Goal: Task Accomplishment & Management: Complete application form

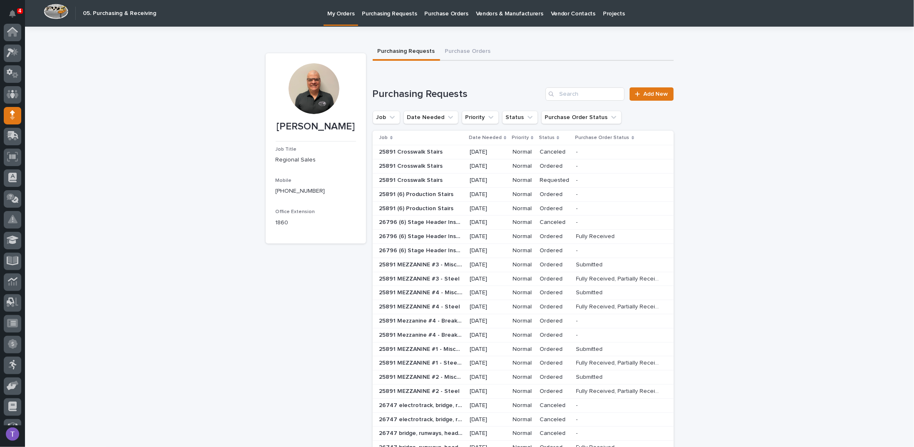
scroll to position [77, 0]
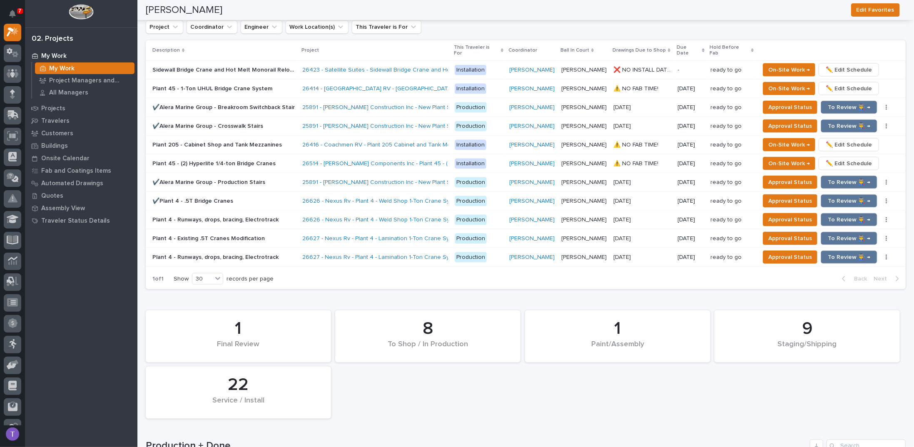
scroll to position [710, 0]
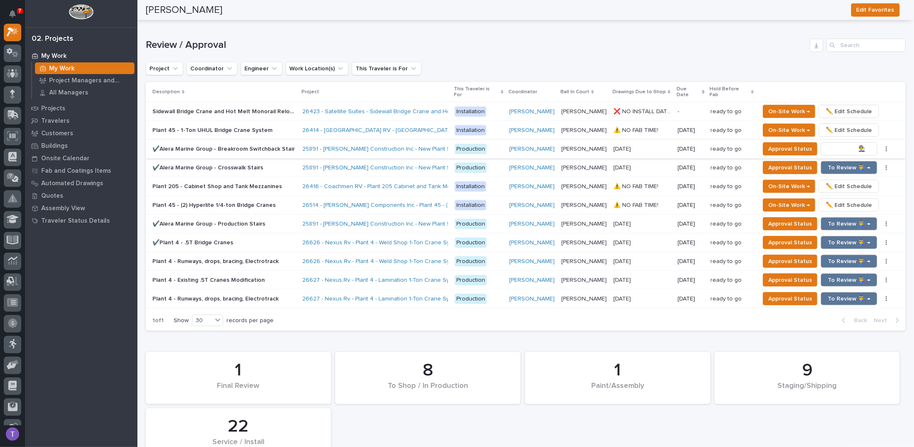
click at [838, 144] on span "To Review 👨‍🏭 →" at bounding box center [849, 149] width 42 height 10
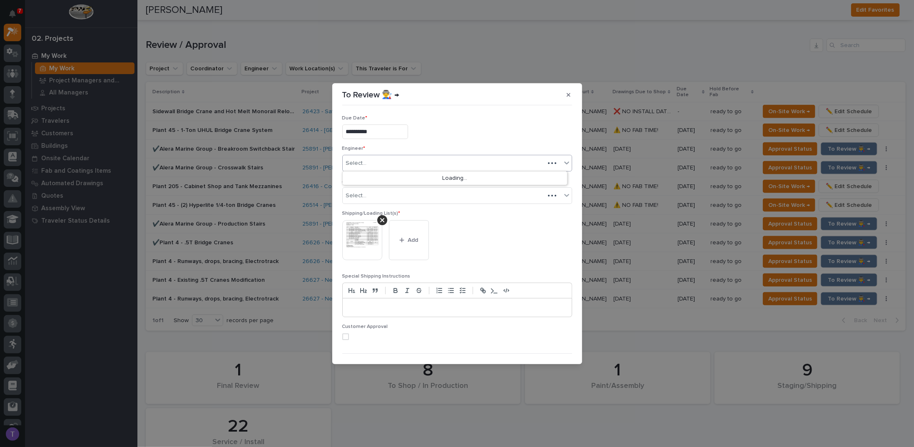
click at [374, 161] on div "Select..." at bounding box center [444, 164] width 202 height 14
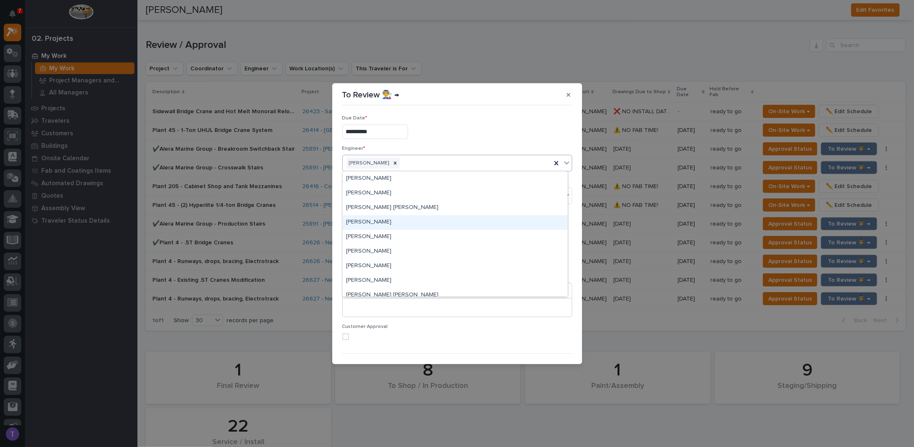
scroll to position [83, 0]
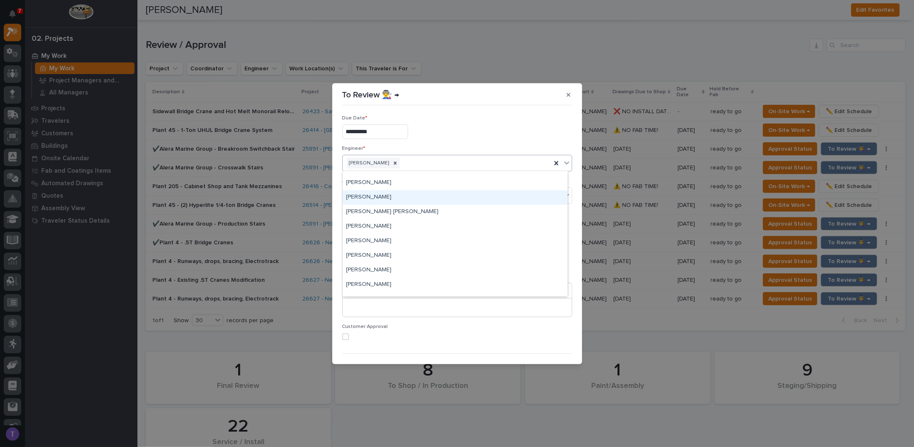
click at [540, 41] on div "**********" at bounding box center [457, 223] width 914 height 447
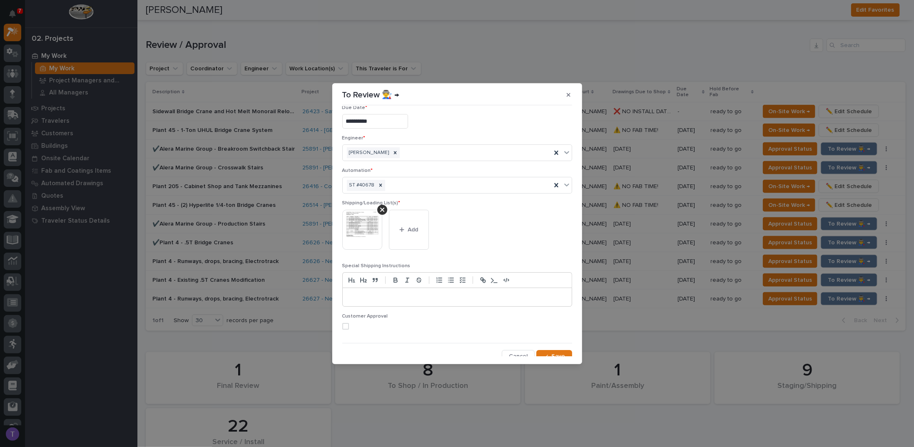
scroll to position [16, 0]
click at [553, 348] on span "Save" at bounding box center [559, 350] width 14 height 7
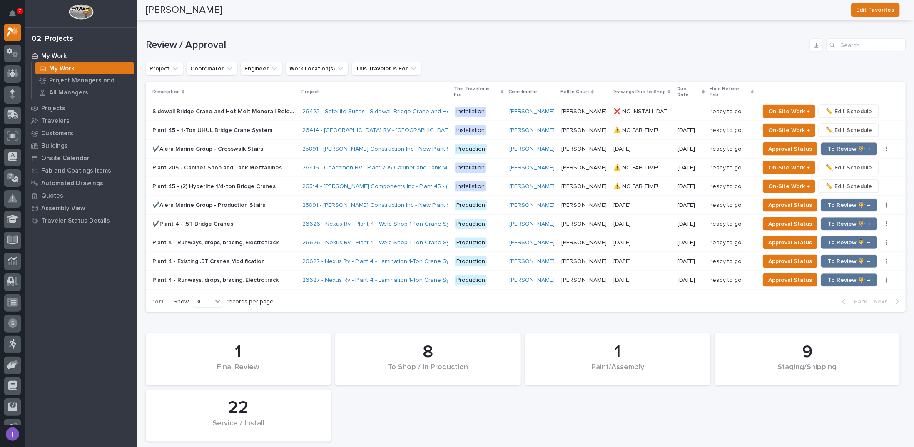
scroll to position [701, 0]
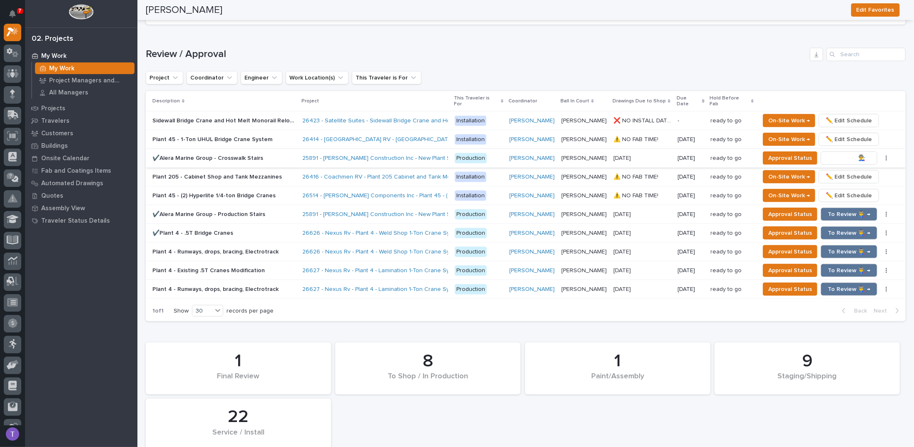
click at [844, 153] on span "To Review 👨‍🏭 →" at bounding box center [849, 158] width 42 height 10
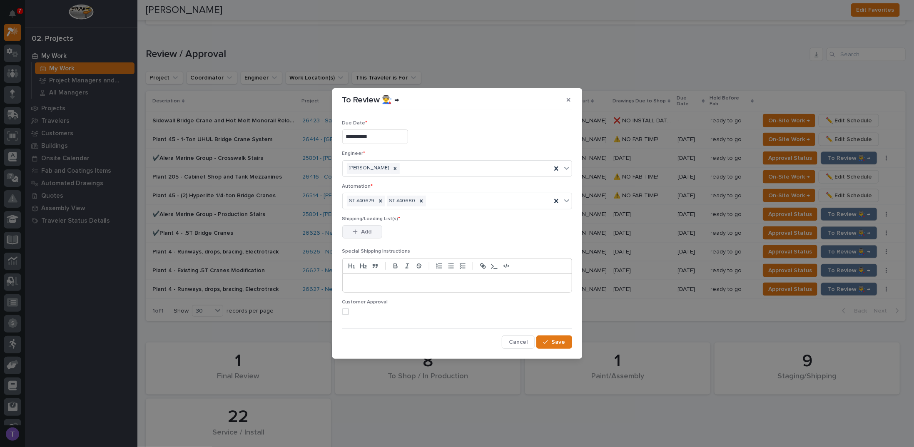
click at [365, 229] on span "Add" at bounding box center [366, 231] width 10 height 7
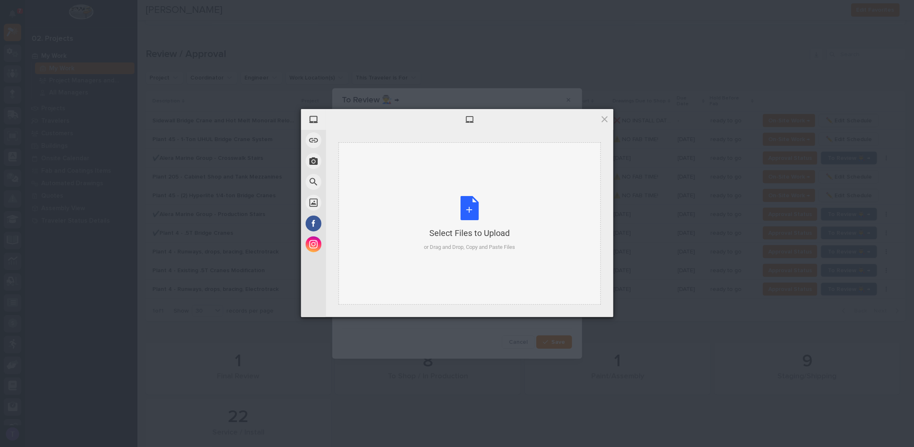
click at [466, 204] on div "Select Files to Upload or Drag and Drop, Copy and Paste Files" at bounding box center [469, 223] width 91 height 55
click at [602, 117] on span at bounding box center [604, 119] width 9 height 9
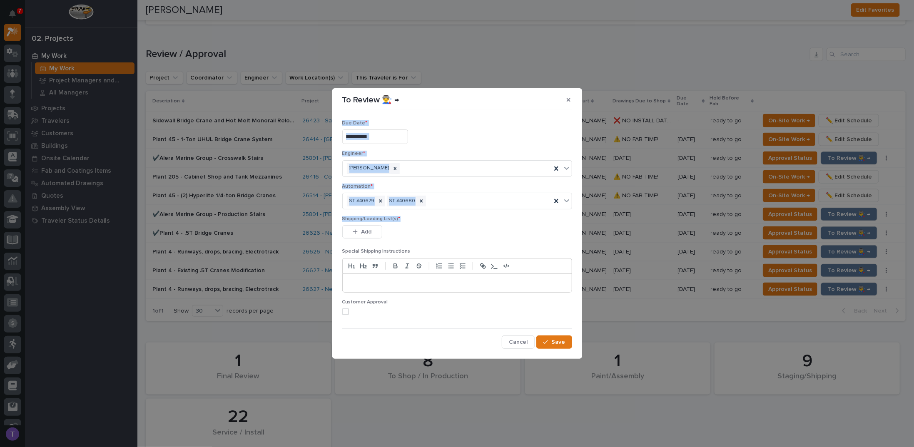
drag, startPoint x: 480, startPoint y: 105, endPoint x: 474, endPoint y: 145, distance: 41.2
click at [490, 216] on section "**********" at bounding box center [457, 223] width 250 height 271
click at [464, 108] on section "**********" at bounding box center [457, 223] width 250 height 271
click at [443, 94] on section "**********" at bounding box center [457, 223] width 250 height 271
drag, startPoint x: 492, startPoint y: 46, endPoint x: 488, endPoint y: 52, distance: 6.8
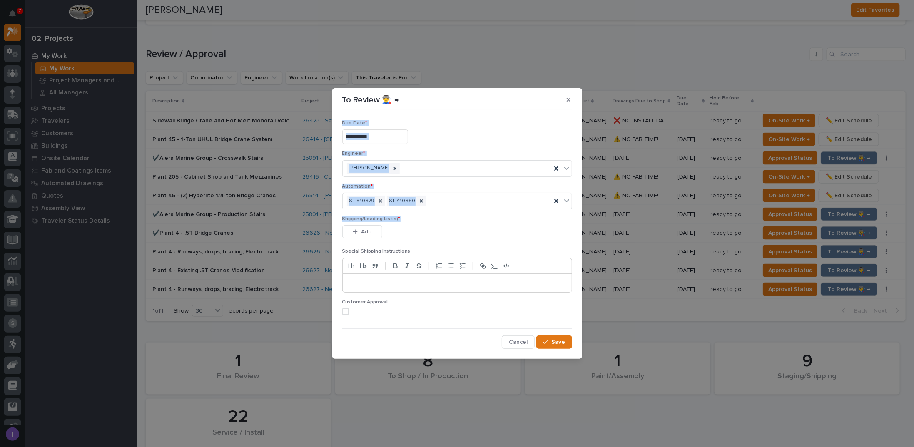
click at [492, 46] on div "**********" at bounding box center [457, 223] width 914 height 447
click at [446, 100] on div "To Review 👨‍🏭 →" at bounding box center [457, 99] width 230 height 13
click at [364, 233] on span "Add" at bounding box center [366, 231] width 10 height 7
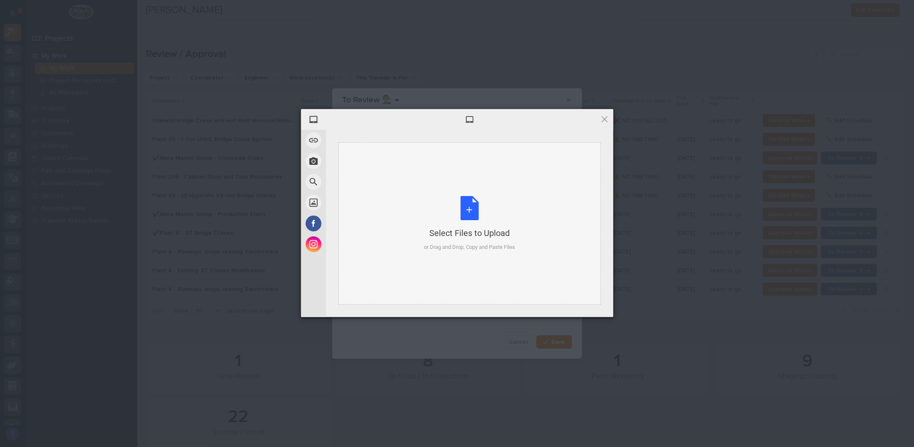
click at [467, 207] on div "Select Files to Upload or Drag and Drop, Copy and Paste Files" at bounding box center [469, 223] width 91 height 55
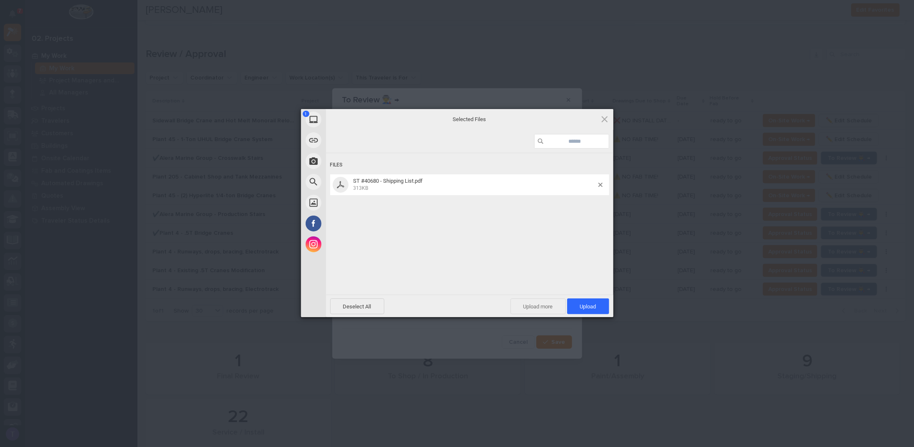
click at [536, 304] on span "Upload more" at bounding box center [538, 307] width 55 height 16
click at [470, 205] on div "Select Files to Upload or Drag and Drop, Copy and Paste Files" at bounding box center [469, 223] width 91 height 55
click at [579, 305] on span "Upload 2" at bounding box center [583, 307] width 25 height 6
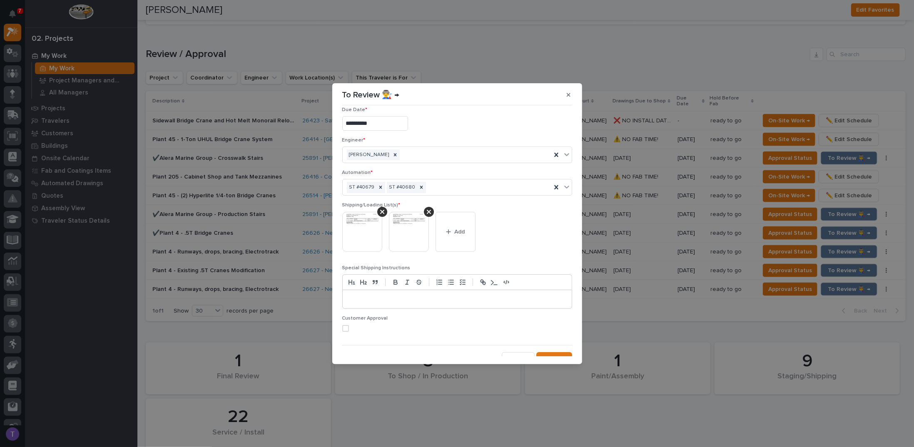
scroll to position [16, 0]
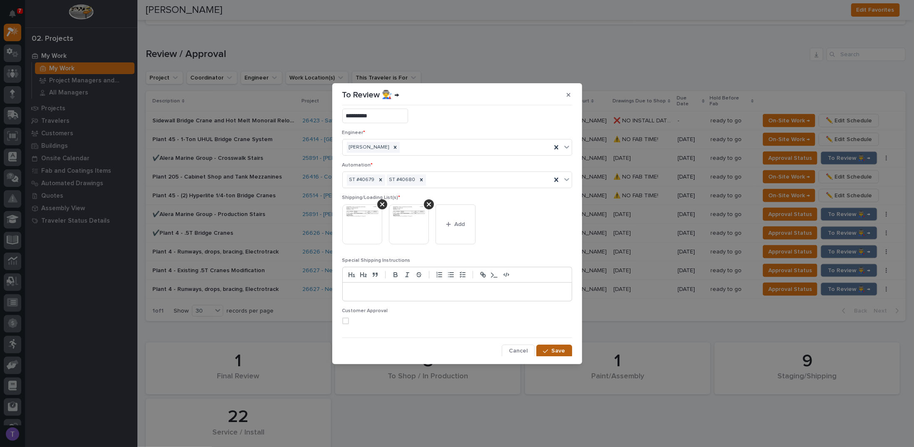
click at [552, 349] on span "Save" at bounding box center [559, 350] width 14 height 7
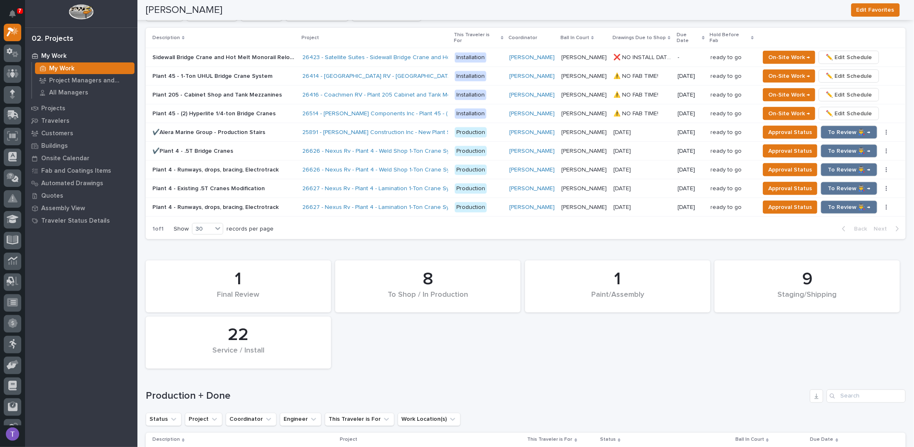
scroll to position [733, 0]
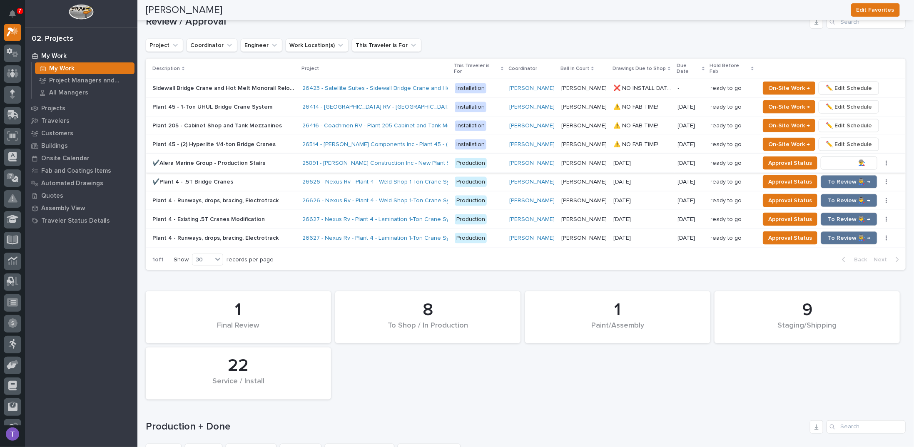
click at [840, 158] on span "To Review 👨‍🏭 →" at bounding box center [849, 163] width 42 height 10
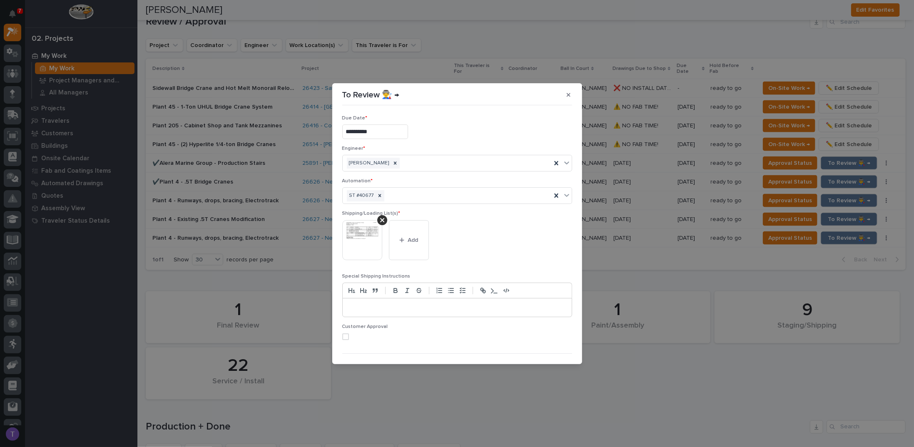
scroll to position [16, 0]
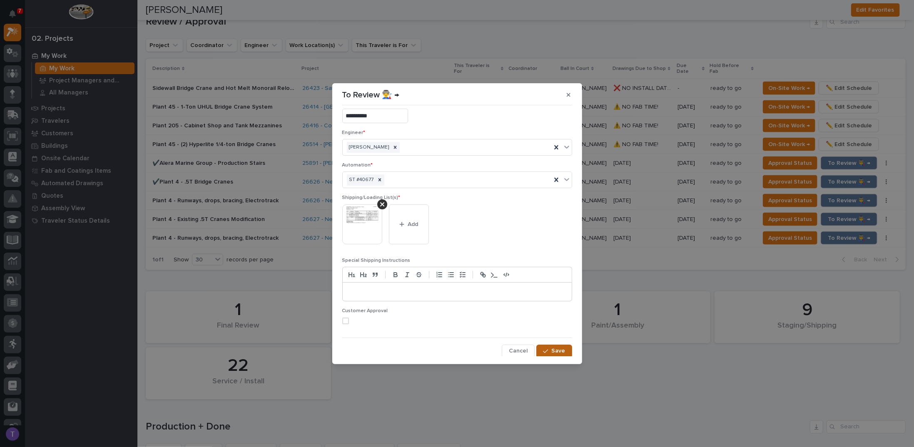
click at [552, 349] on span "Save" at bounding box center [559, 350] width 14 height 7
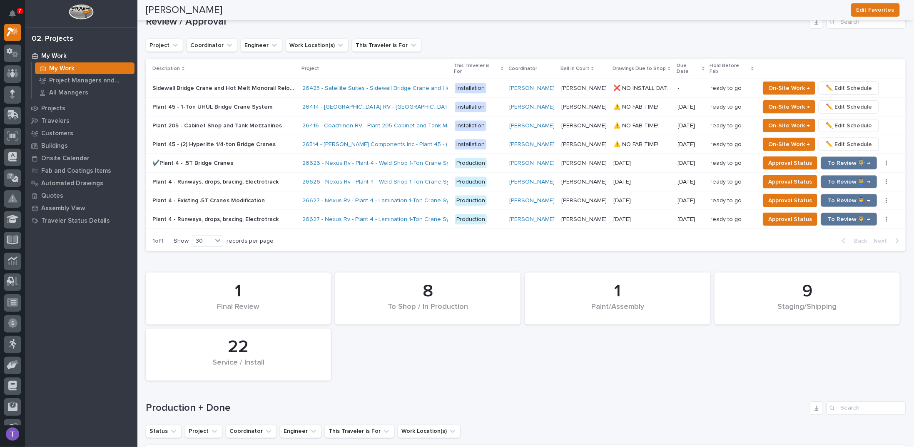
scroll to position [723, 0]
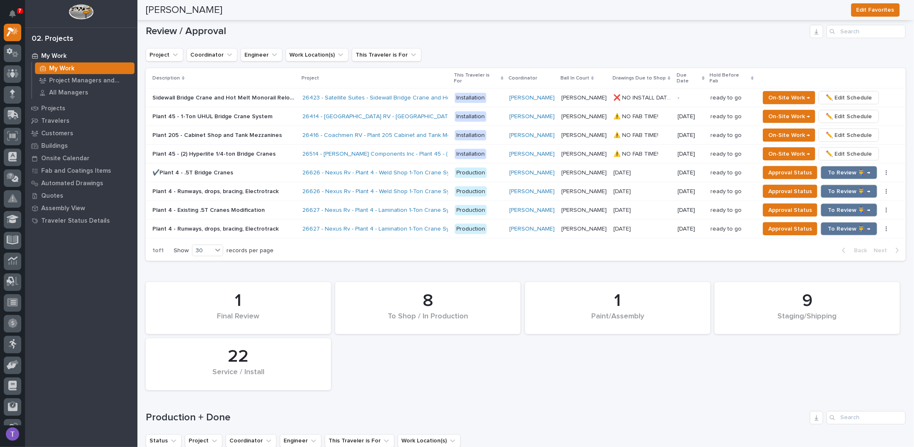
click at [458, 40] on div "Review / Approval Project Coordinator Engineer Work Location(s) This Traveler i…" at bounding box center [526, 143] width 760 height 237
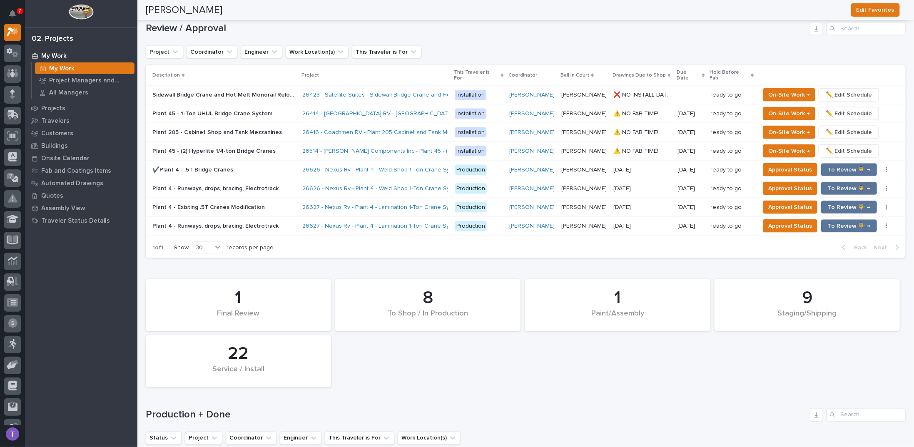
scroll to position [737, 0]
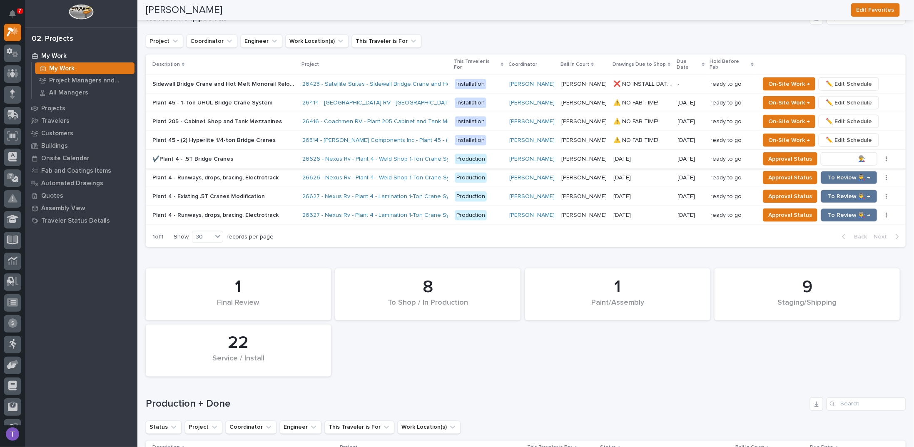
click at [835, 154] on span "To Review 👨‍🏭 →" at bounding box center [849, 159] width 42 height 10
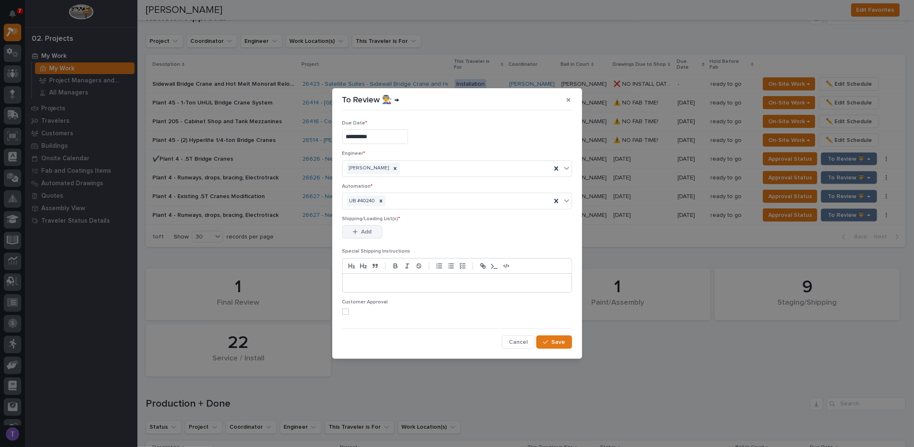
click at [366, 230] on span "Add" at bounding box center [366, 231] width 10 height 7
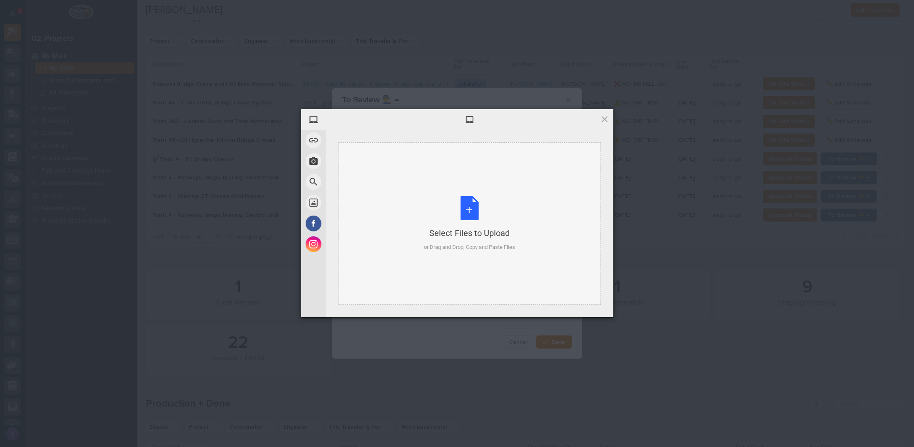
click at [468, 206] on div "Select Files to Upload or Drag and Drop, Copy and Paste Files" at bounding box center [469, 223] width 91 height 55
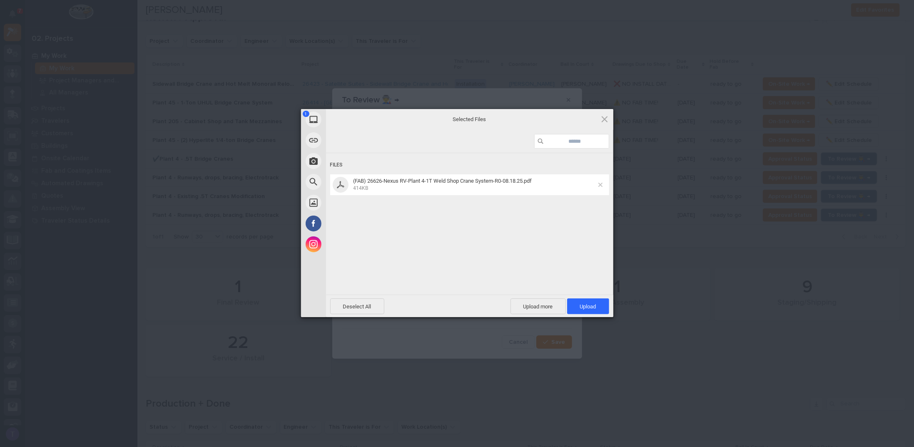
click at [601, 183] on span at bounding box center [601, 185] width 4 height 4
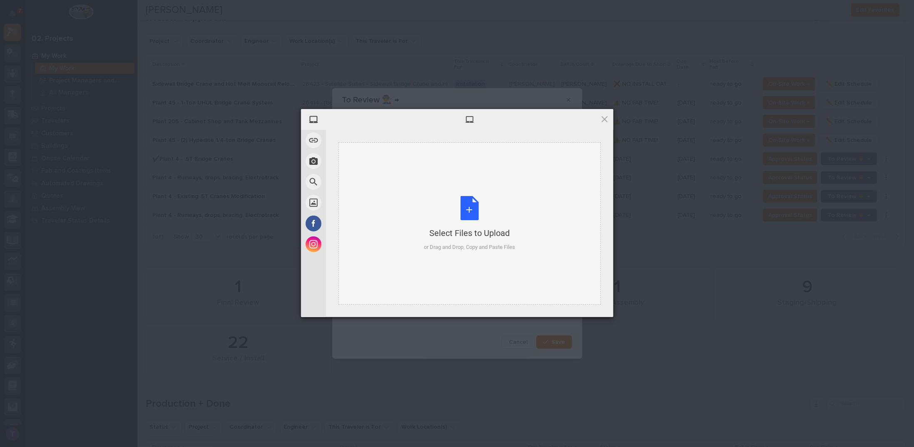
click at [470, 207] on div "Select Files to Upload or Drag and Drop, Copy and Paste Files" at bounding box center [469, 223] width 91 height 55
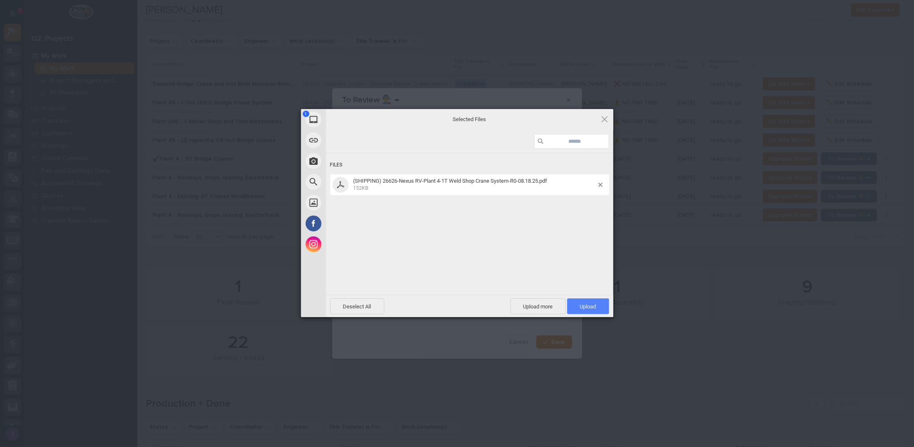
click at [586, 305] on span "Upload 1" at bounding box center [588, 307] width 16 height 6
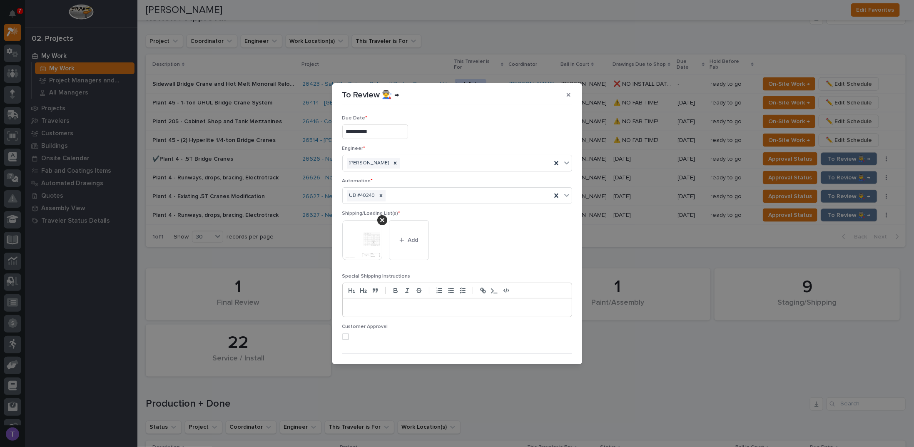
scroll to position [16, 0]
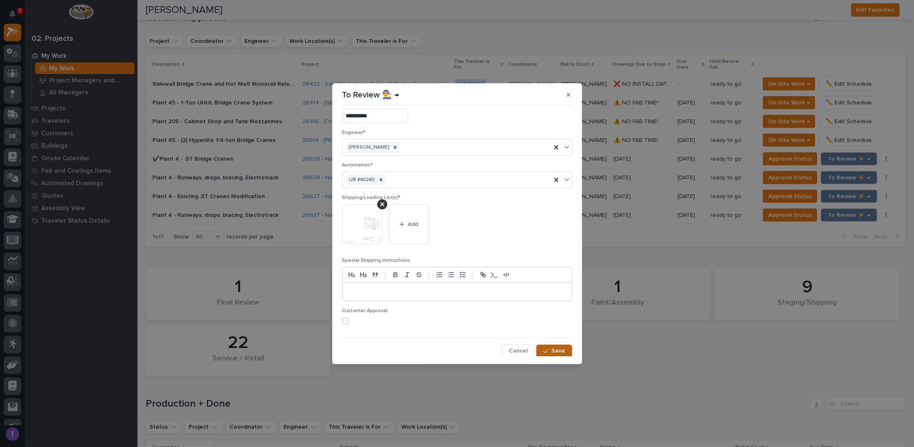
click at [552, 348] on span "Save" at bounding box center [559, 350] width 14 height 7
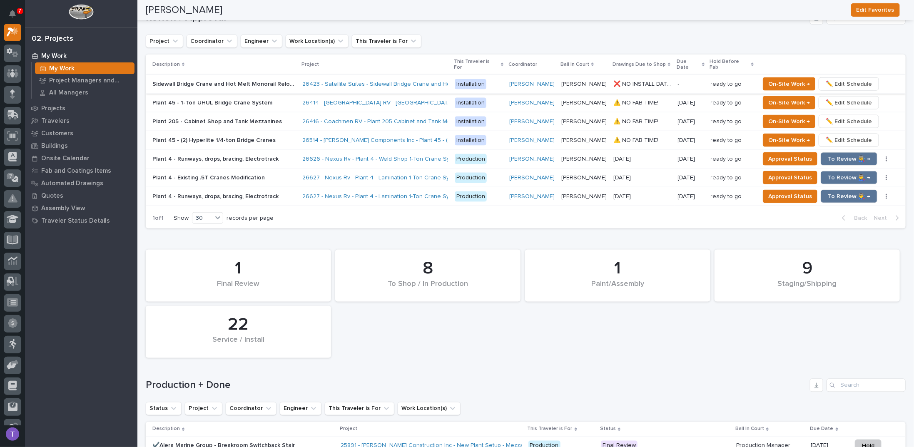
scroll to position [728, 0]
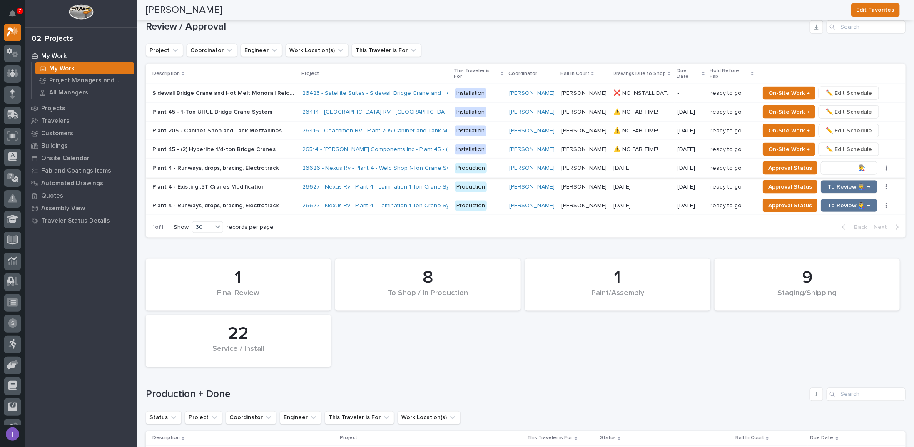
click at [837, 163] on span "To Review 👨‍🏭 →" at bounding box center [849, 168] width 42 height 10
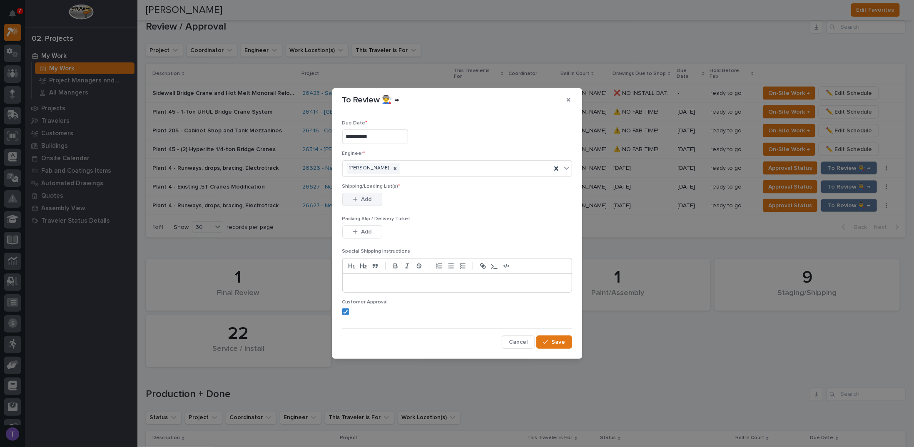
click at [359, 195] on button "Add" at bounding box center [362, 199] width 40 height 13
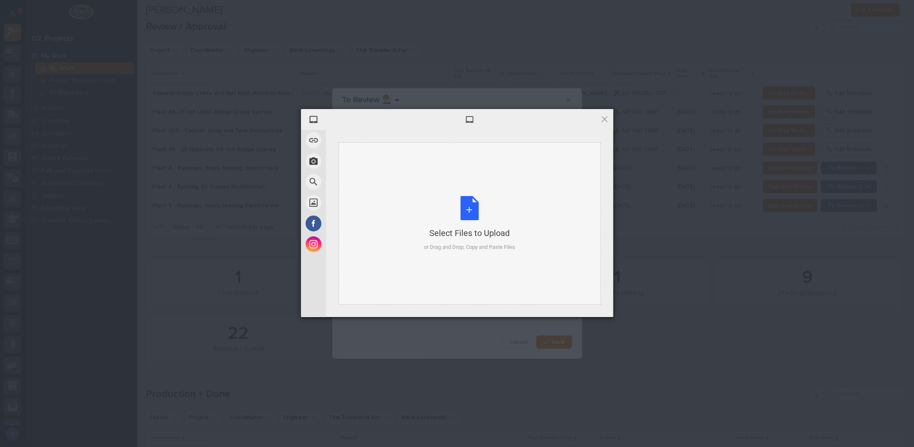
click at [467, 207] on div "Select Files to Upload or Drag and Drop, Copy and Paste Files" at bounding box center [469, 223] width 91 height 55
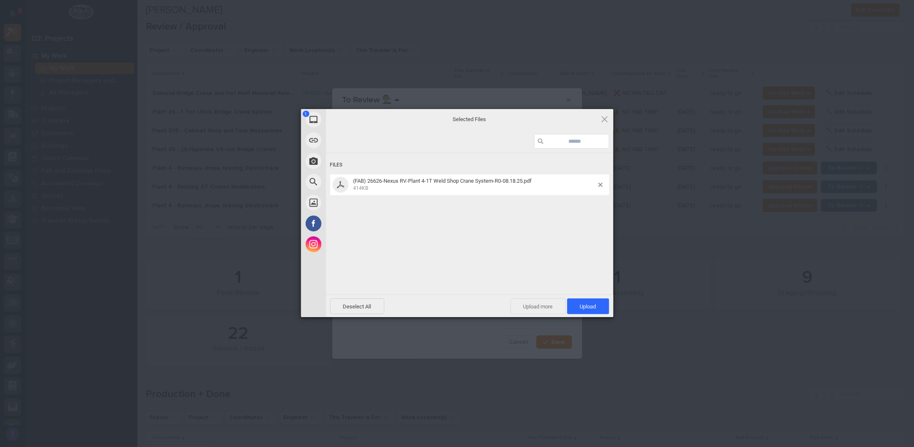
click at [530, 304] on span "Upload more" at bounding box center [538, 307] width 55 height 16
click at [469, 207] on div "Select Files to Upload or Drag and Drop, Copy and Paste Files" at bounding box center [469, 223] width 91 height 55
click at [577, 304] on span "Upload 2" at bounding box center [583, 307] width 25 height 6
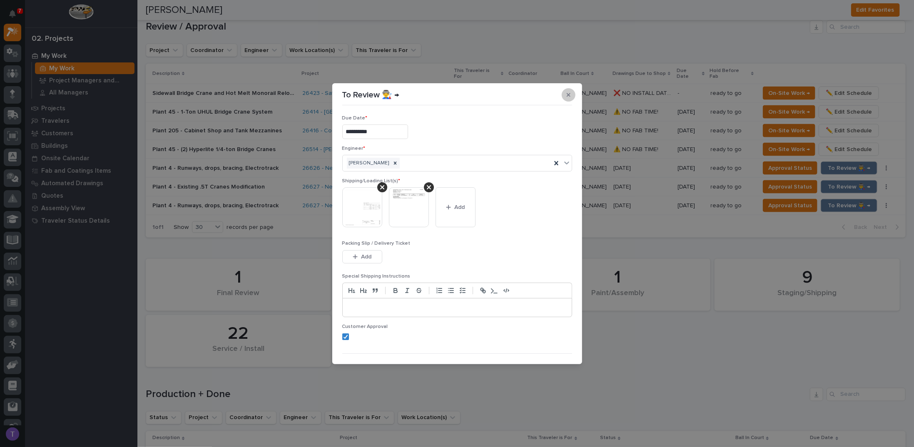
click at [569, 94] on icon "button" at bounding box center [569, 95] width 4 height 6
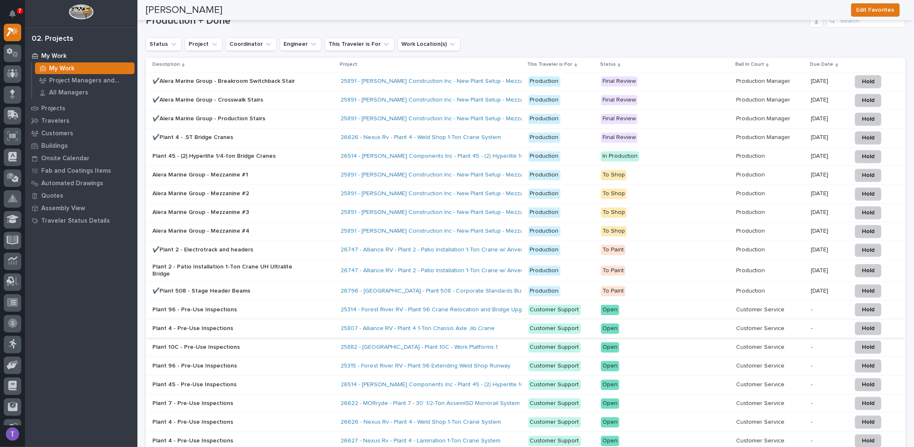
scroll to position [1103, 0]
click at [214, 133] on p "✔️Plant 4 - .5T Bridge Cranes" at bounding box center [225, 136] width 146 height 7
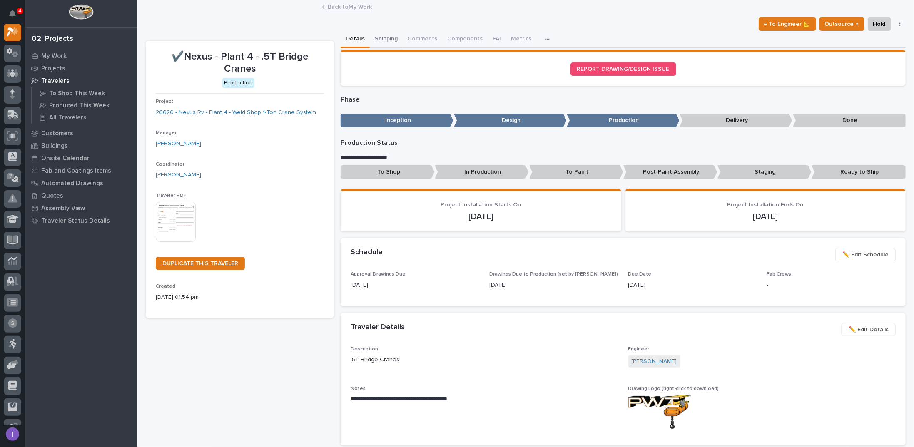
click at [384, 35] on button "Shipping" at bounding box center [386, 39] width 33 height 17
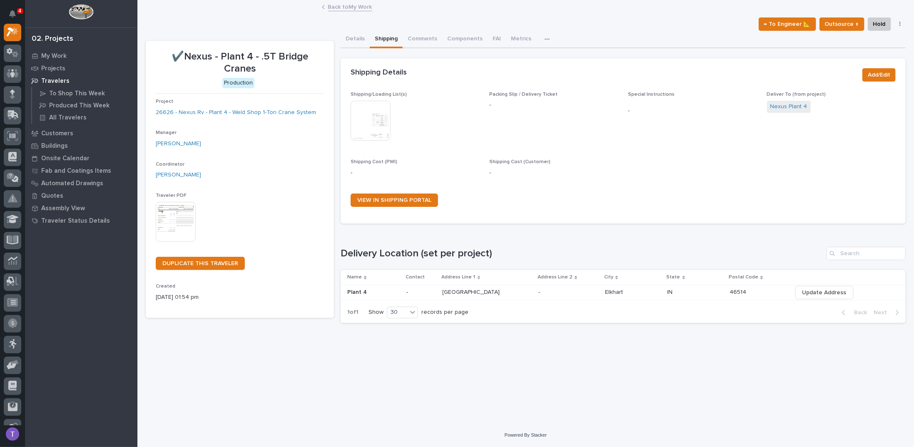
click at [374, 115] on img at bounding box center [371, 121] width 40 height 40
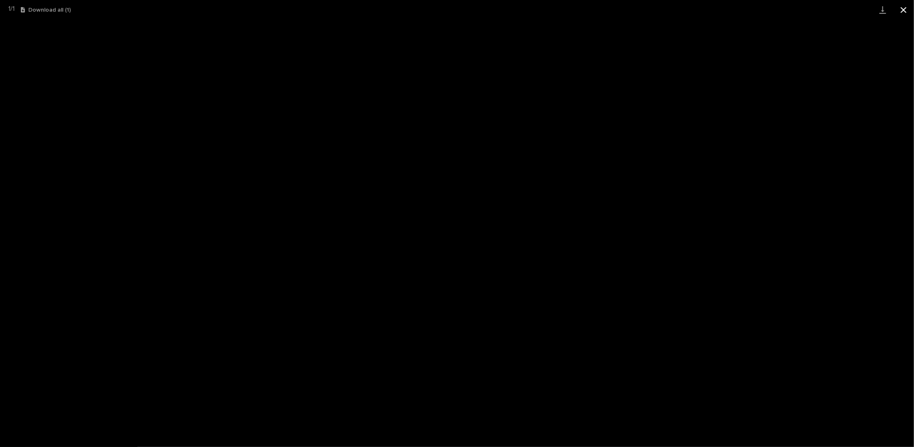
click at [904, 8] on button "Close gallery" at bounding box center [903, 10] width 21 height 20
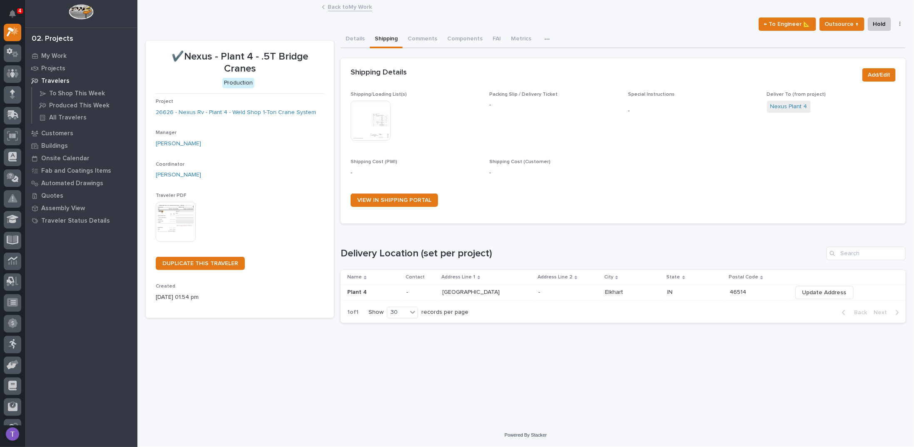
click at [368, 115] on img at bounding box center [371, 121] width 40 height 40
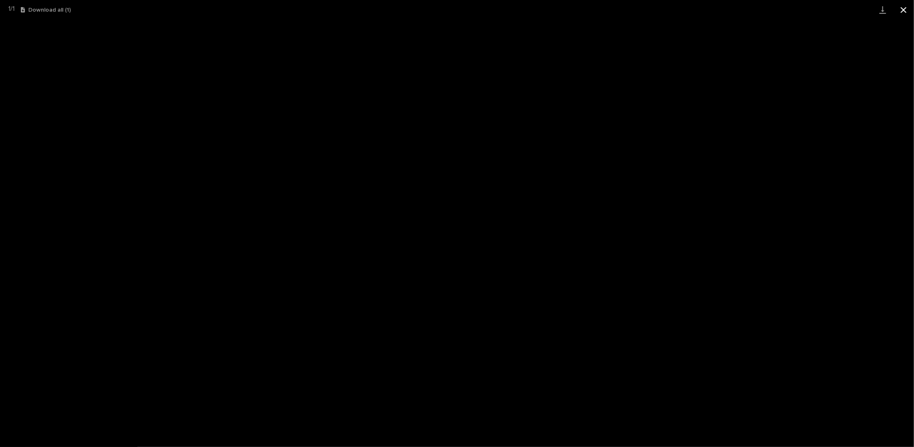
click at [904, 7] on button "Close gallery" at bounding box center [903, 10] width 21 height 20
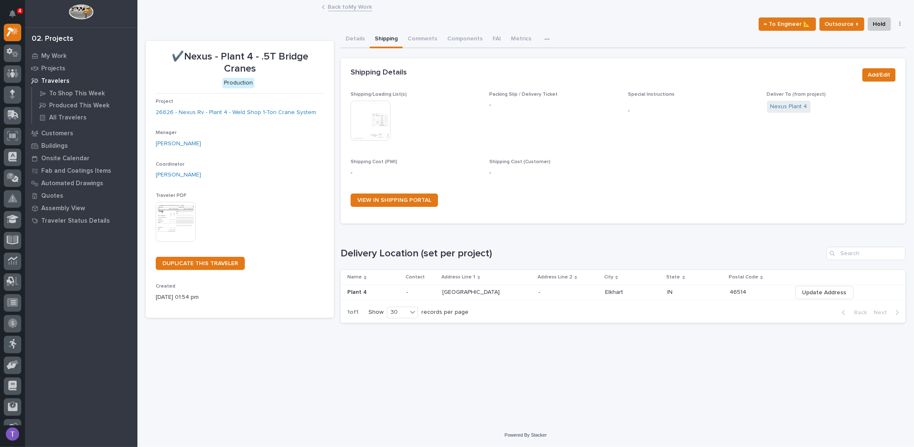
click at [335, 6] on link "Back to My Work" at bounding box center [350, 7] width 44 height 10
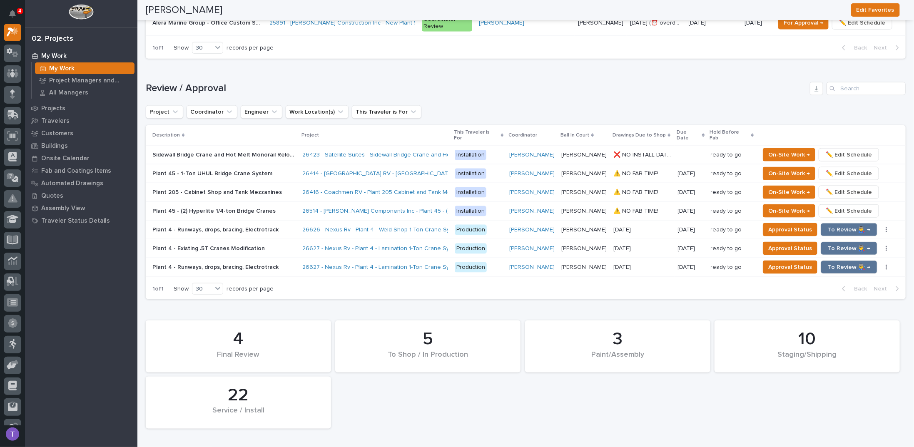
scroll to position [666, 0]
click at [838, 225] on span "To Review 👨‍🏭 →" at bounding box center [849, 230] width 42 height 10
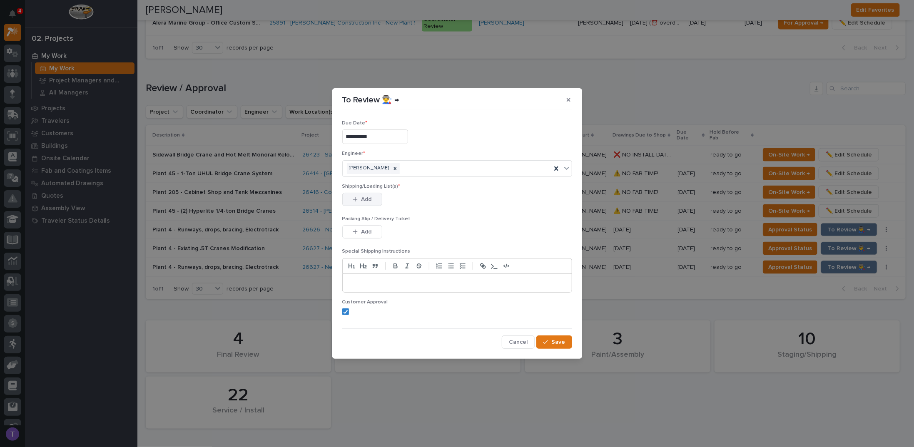
click at [364, 196] on span "Add" at bounding box center [366, 199] width 10 height 7
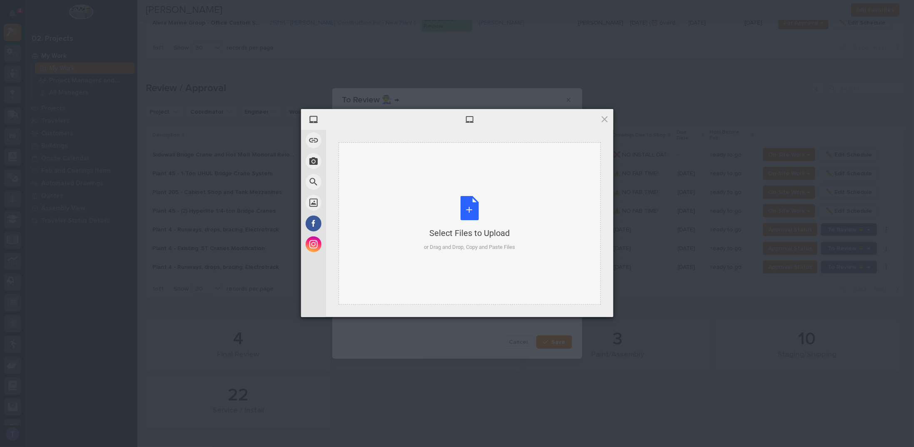
click at [471, 207] on div "Select Files to Upload or Drag and Drop, Copy and Paste Files" at bounding box center [469, 223] width 91 height 55
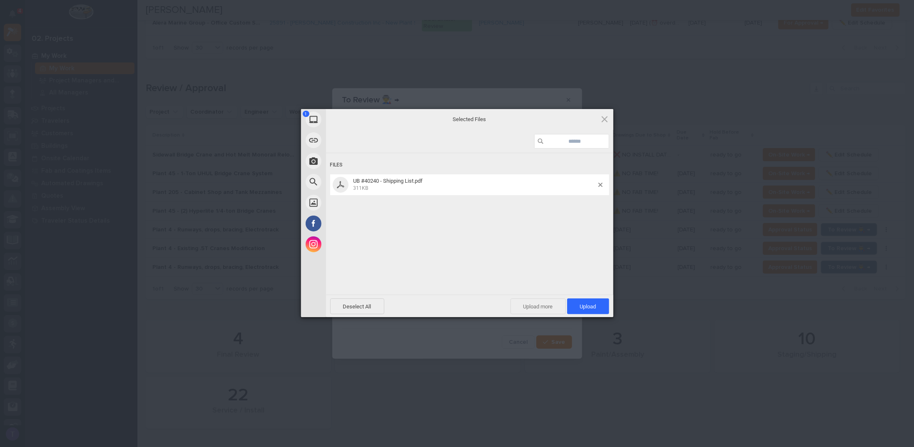
click at [540, 304] on span "Upload more" at bounding box center [538, 307] width 55 height 16
click at [467, 212] on div "Select Files to Upload or Drag and Drop, Copy and Paste Files" at bounding box center [469, 223] width 91 height 55
click at [601, 205] on div "UB #40240 - Shipping List.pdf 311KB" at bounding box center [469, 207] width 279 height 21
click at [599, 209] on div "UB #40240 - Shipping List.pdf 311KB" at bounding box center [469, 207] width 279 height 21
click at [601, 206] on span at bounding box center [601, 207] width 4 height 4
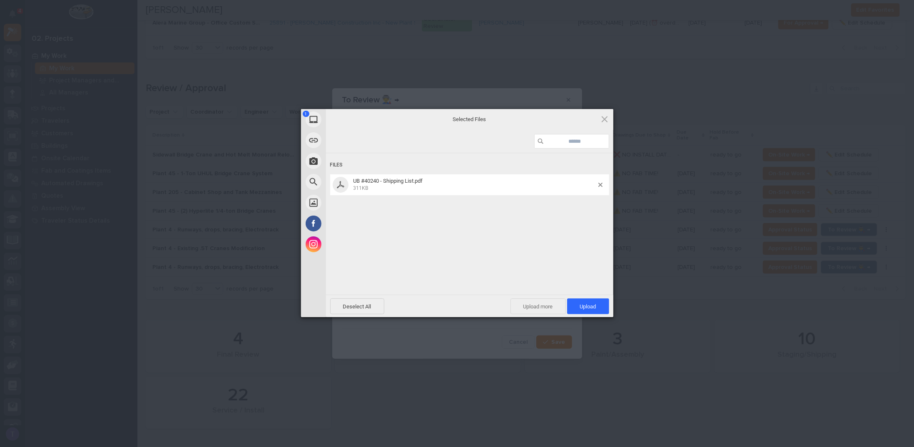
click at [535, 304] on span "Upload more" at bounding box center [538, 307] width 55 height 16
click at [462, 207] on div "Select Files to Upload or Drag and Drop, Copy and Paste Files" at bounding box center [469, 223] width 91 height 55
click at [579, 302] on span "Upload 2" at bounding box center [583, 307] width 51 height 16
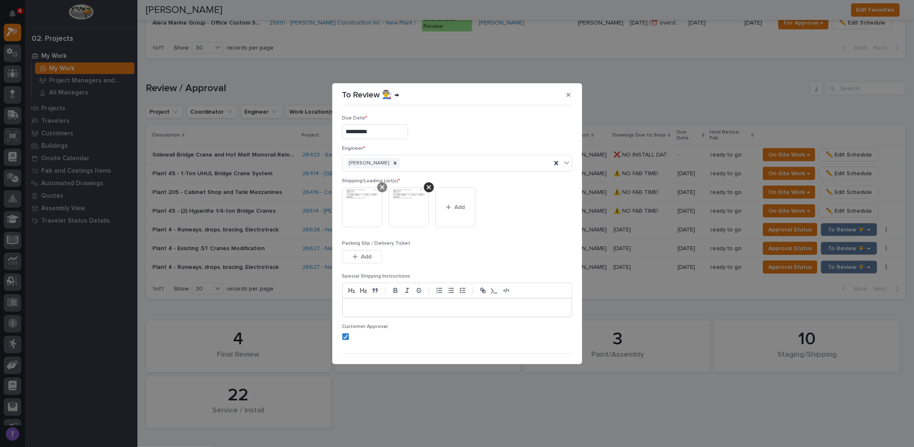
click at [382, 185] on icon at bounding box center [382, 187] width 4 height 7
click at [410, 204] on span "Add" at bounding box center [413, 207] width 10 height 7
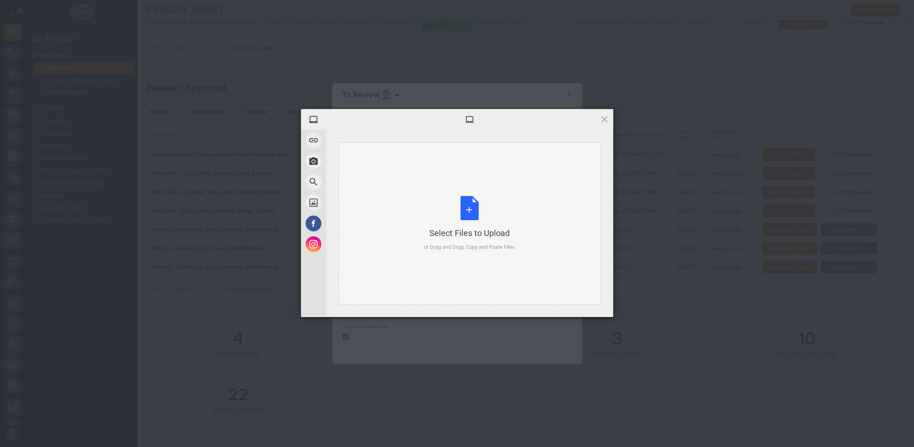
click at [464, 203] on div "Select Files to Upload or Drag and Drop, Copy and Paste Files" at bounding box center [469, 223] width 91 height 55
click at [470, 209] on div "Select Files to Upload or Drag and Drop, Copy and Paste Files" at bounding box center [469, 223] width 91 height 55
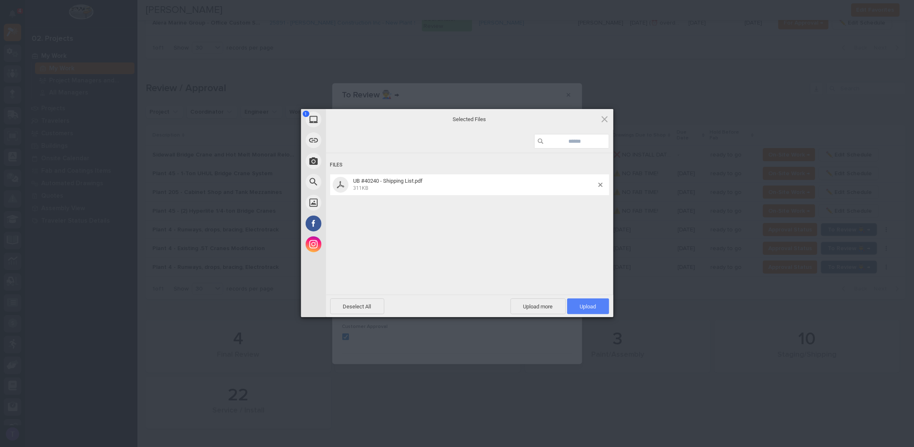
click at [586, 302] on span "Upload 1" at bounding box center [588, 307] width 42 height 16
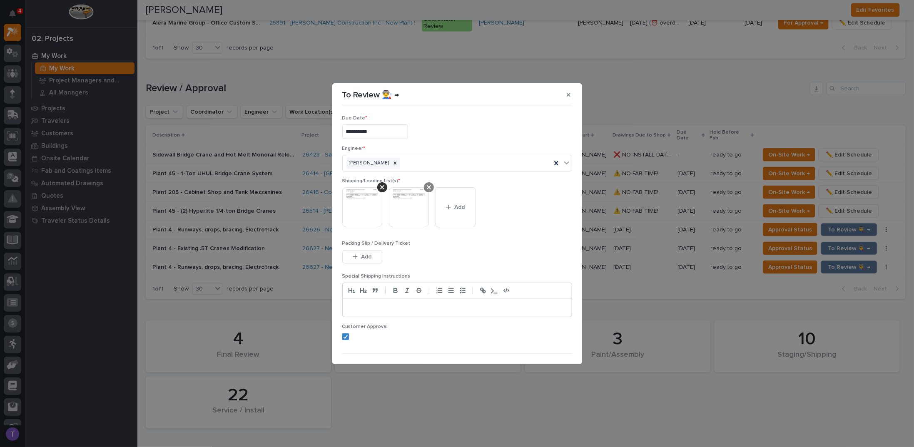
click at [428, 186] on icon at bounding box center [429, 187] width 4 height 4
click at [409, 205] on span "Add" at bounding box center [413, 207] width 10 height 7
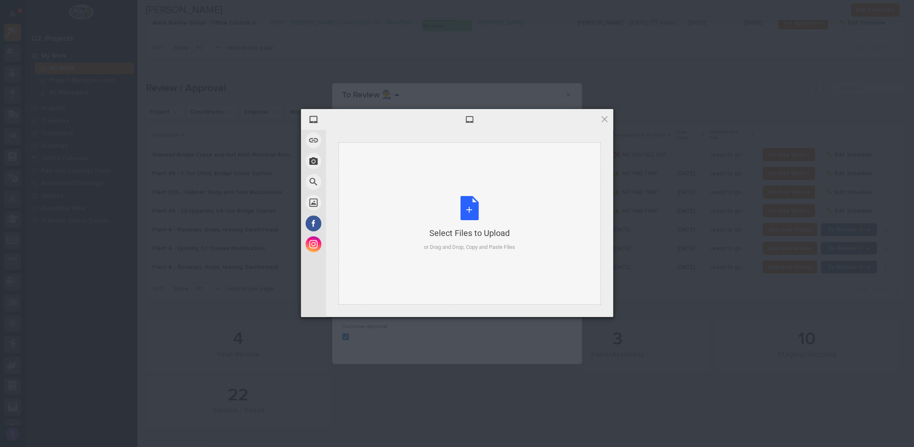
click at [470, 204] on div "Select Files to Upload or Drag and Drop, Copy and Paste Files" at bounding box center [469, 223] width 91 height 55
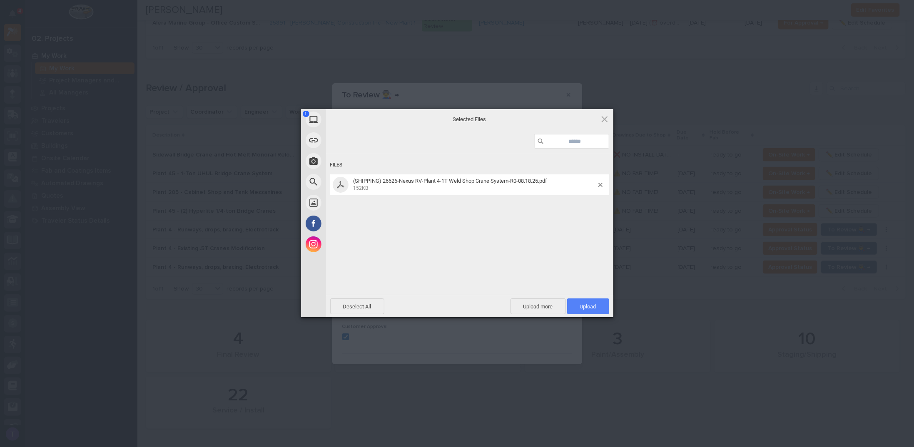
click at [585, 306] on span "Upload 1" at bounding box center [588, 307] width 16 height 6
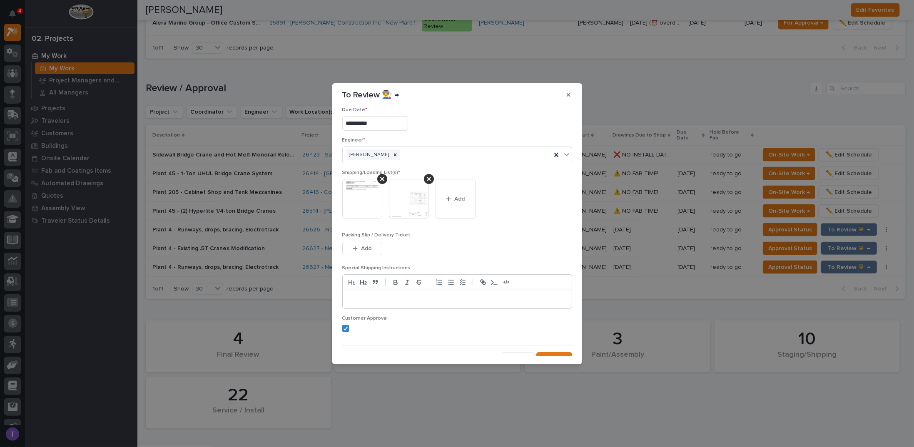
scroll to position [16, 0]
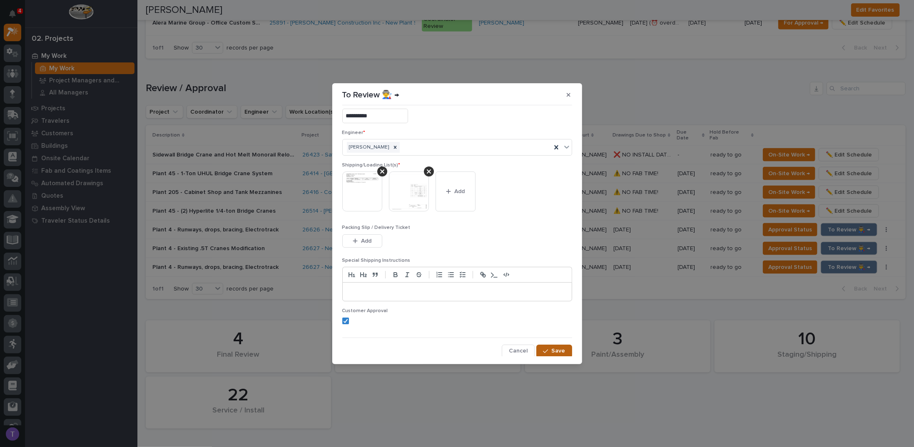
click at [549, 345] on button "Save" at bounding box center [553, 351] width 35 height 13
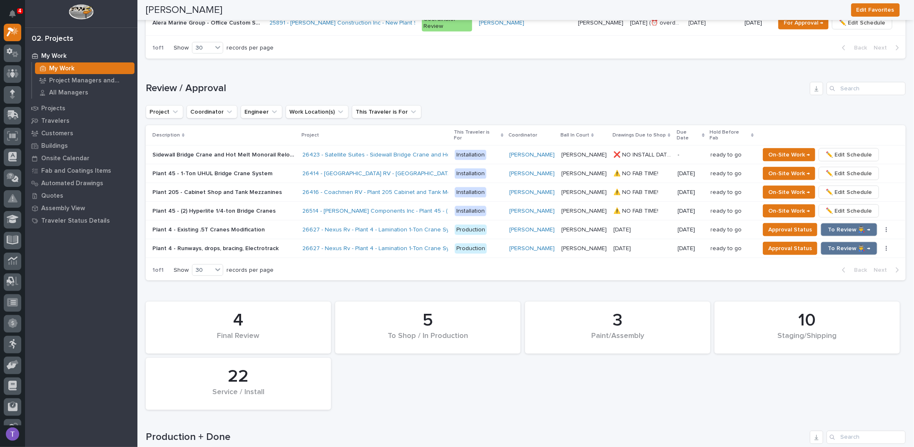
scroll to position [657, 0]
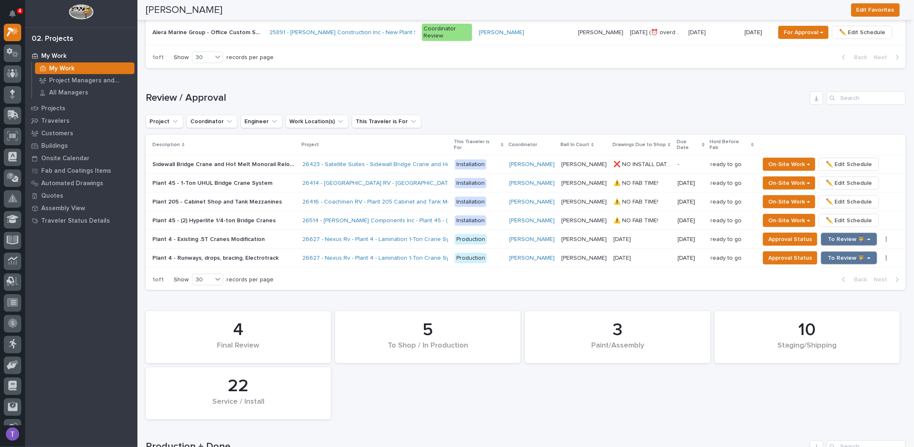
click at [448, 93] on h1 "Review / Approval" at bounding box center [476, 98] width 661 height 12
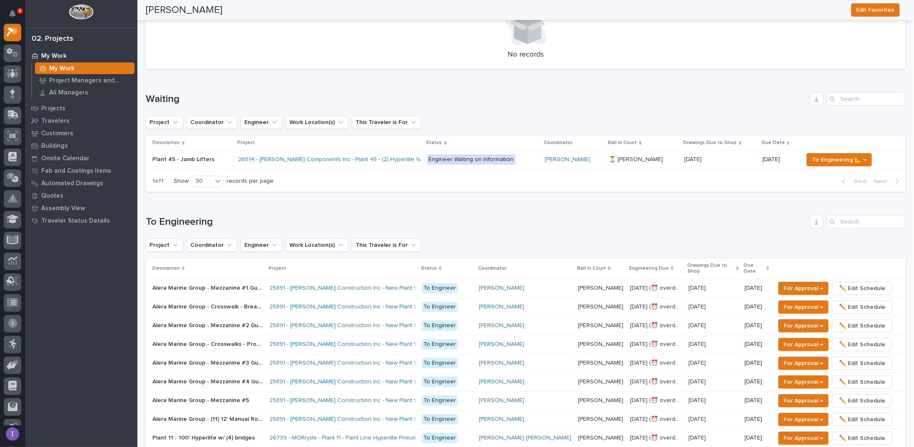
scroll to position [0, 0]
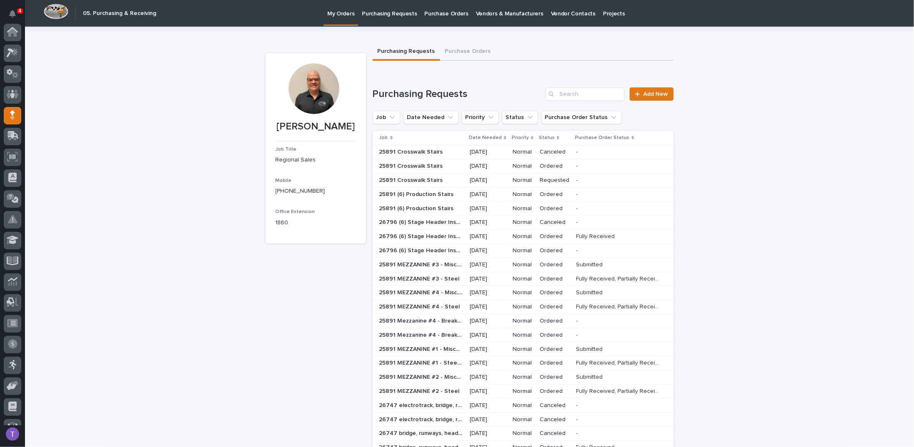
scroll to position [77, 0]
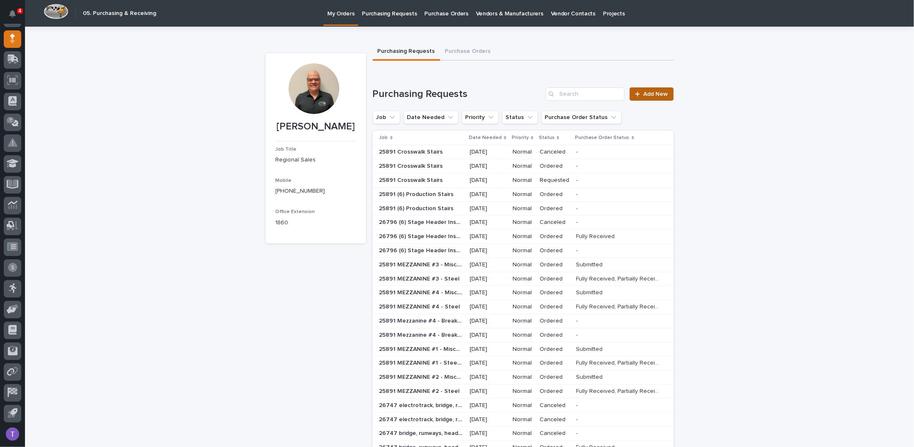
click at [650, 91] on span "Add New" at bounding box center [656, 94] width 25 height 6
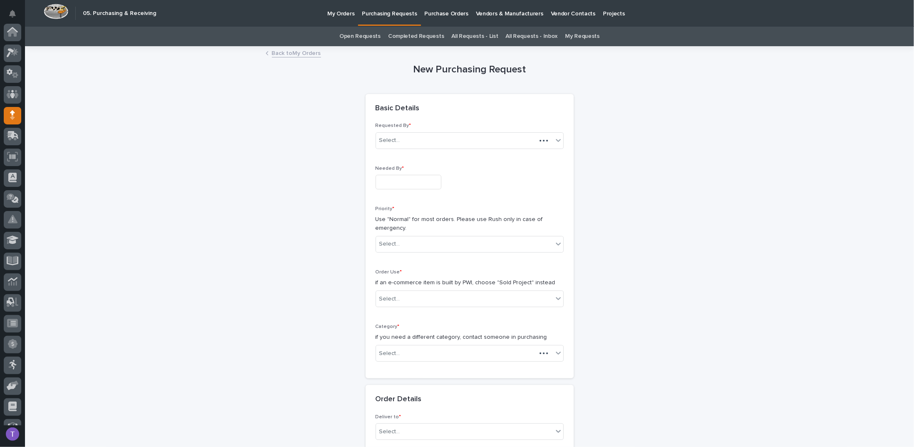
scroll to position [77, 0]
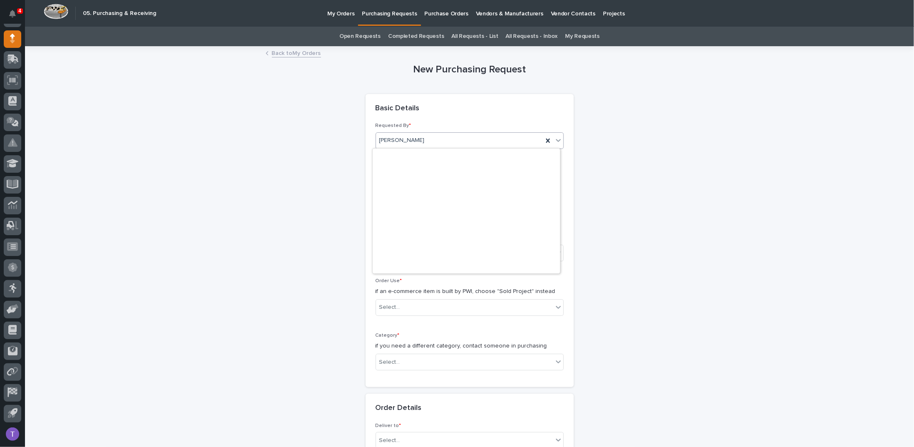
click at [392, 134] on div "[PERSON_NAME]" at bounding box center [459, 141] width 167 height 14
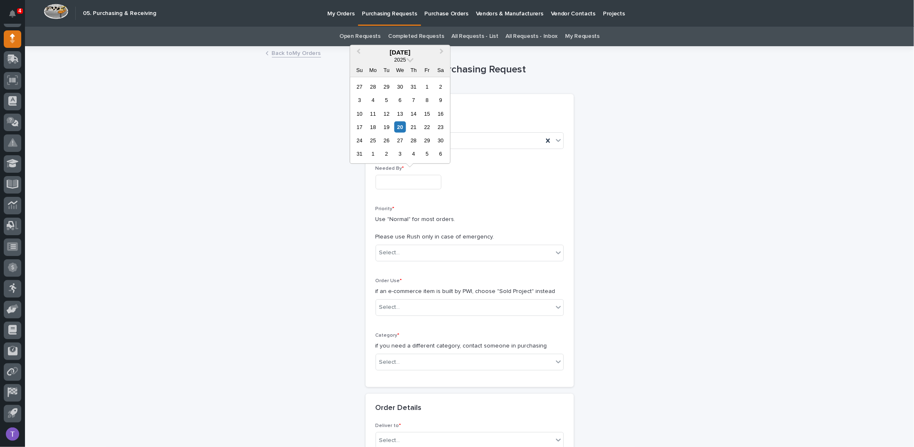
click at [380, 182] on input "text" at bounding box center [409, 182] width 66 height 15
click at [426, 125] on div "22" at bounding box center [426, 127] width 11 height 11
type input "**********"
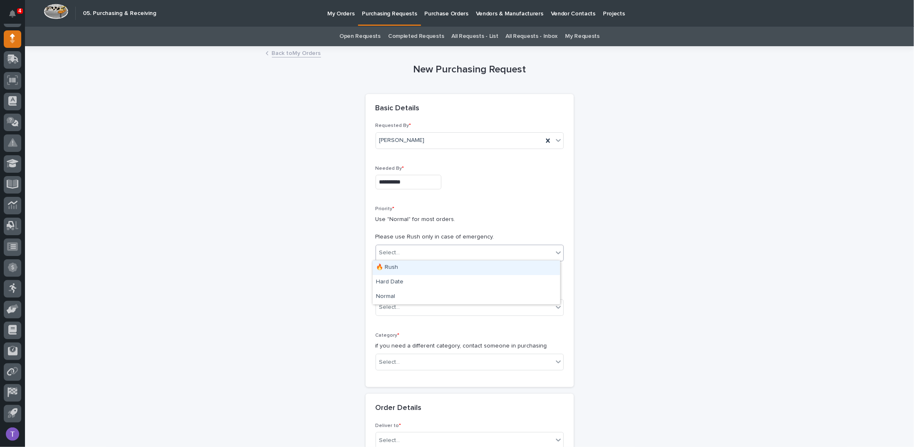
click at [389, 252] on div "Select..." at bounding box center [389, 253] width 21 height 9
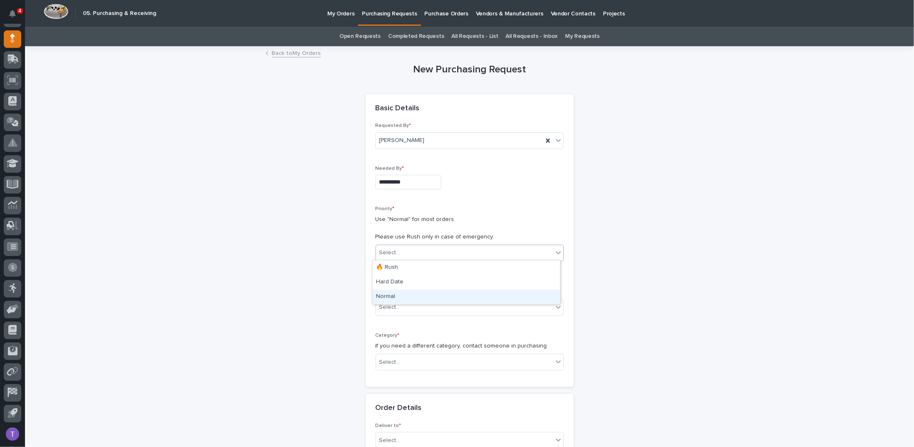
click at [385, 297] on div "Normal" at bounding box center [466, 297] width 187 height 15
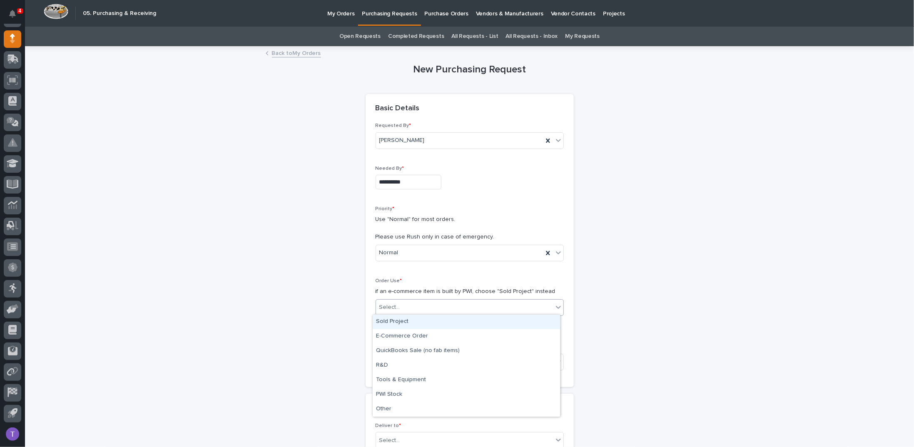
click at [385, 306] on div "Select..." at bounding box center [389, 307] width 21 height 9
click at [387, 322] on div "Sold Project" at bounding box center [466, 322] width 187 height 15
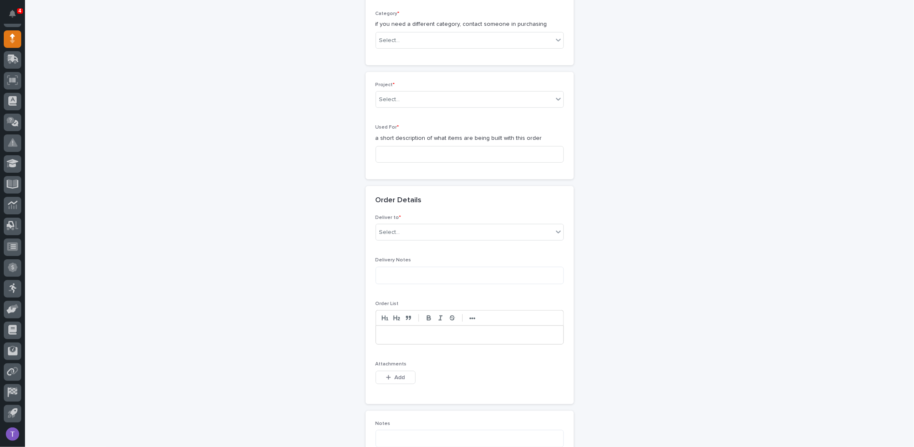
scroll to position [337, 0]
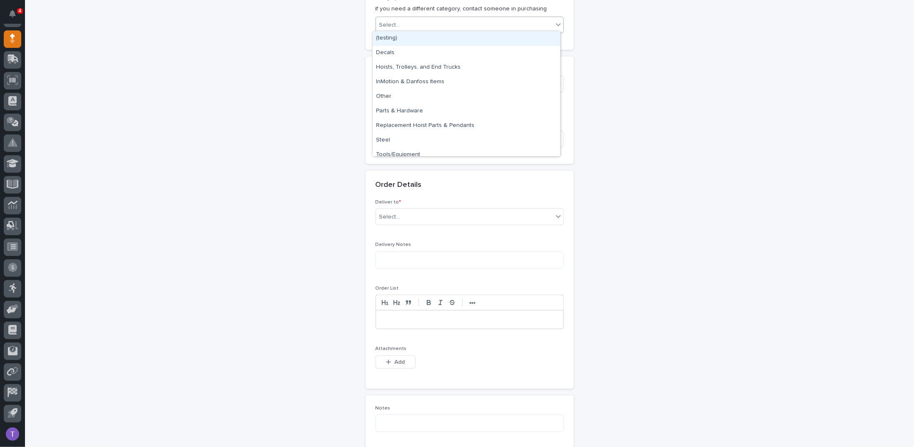
click at [389, 22] on div "Select..." at bounding box center [389, 25] width 21 height 9
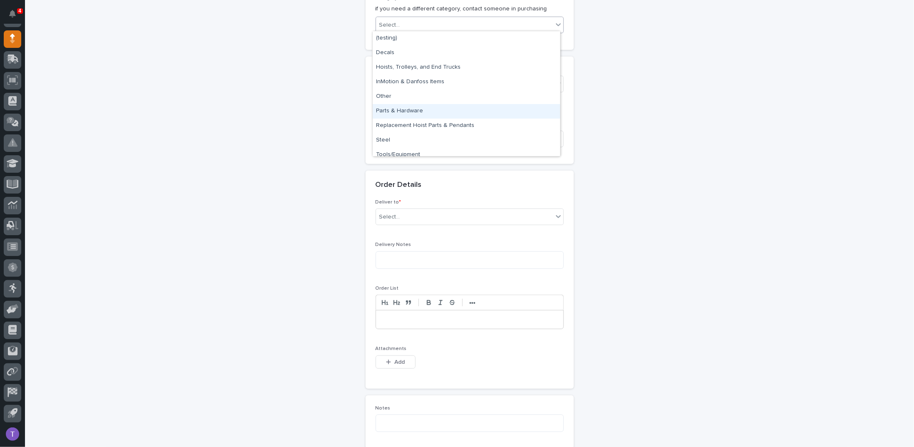
click at [390, 110] on div "Parts & Hardware" at bounding box center [466, 111] width 187 height 15
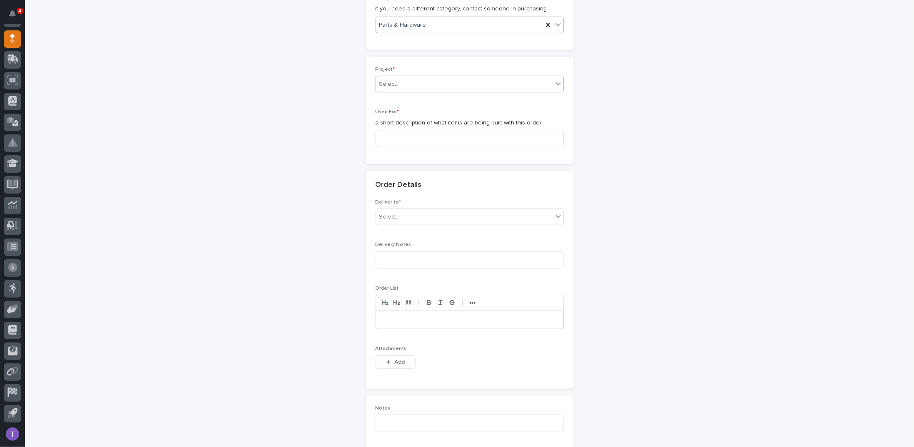
click at [394, 80] on div "Select..." at bounding box center [389, 84] width 21 height 9
type input "*****"
click at [410, 95] on div "26626 - Nexus Rv - Plant 4 - Weld Shop 1-Ton Crane System" at bounding box center [466, 97] width 187 height 15
click at [399, 134] on input at bounding box center [470, 139] width 188 height 17
click at [380, 135] on input "1-Ton Crane System" at bounding box center [470, 139] width 188 height 17
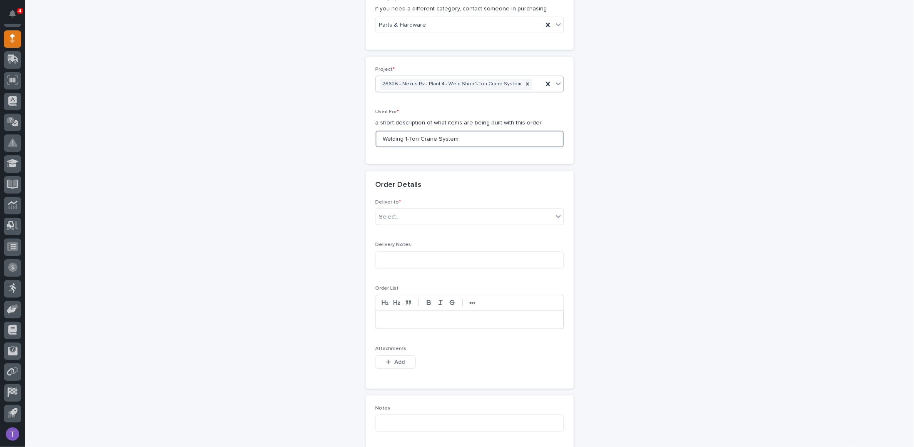
drag, startPoint x: 461, startPoint y: 135, endPoint x: 342, endPoint y: 140, distance: 119.2
click at [342, 140] on div "**********" at bounding box center [469, 191] width 835 height 963
type input "Welding 1-Ton Crane System"
click at [382, 213] on div "Select..." at bounding box center [389, 217] width 21 height 9
click at [384, 229] on div "PWI" at bounding box center [466, 230] width 187 height 15
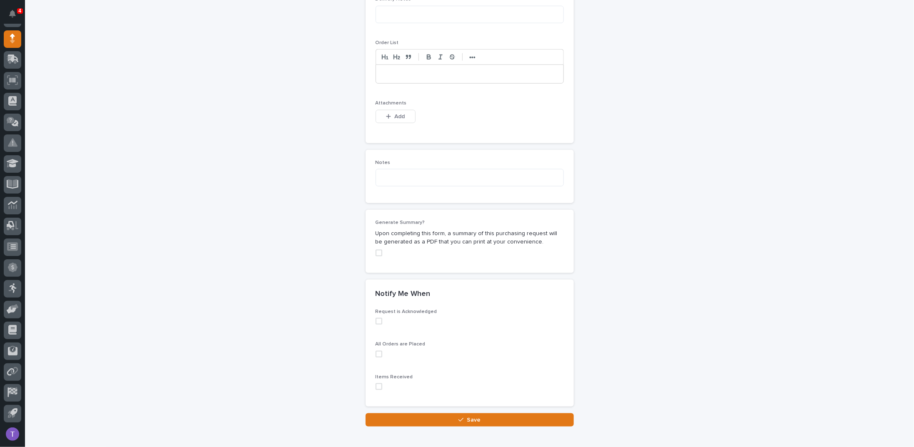
scroll to position [541, 0]
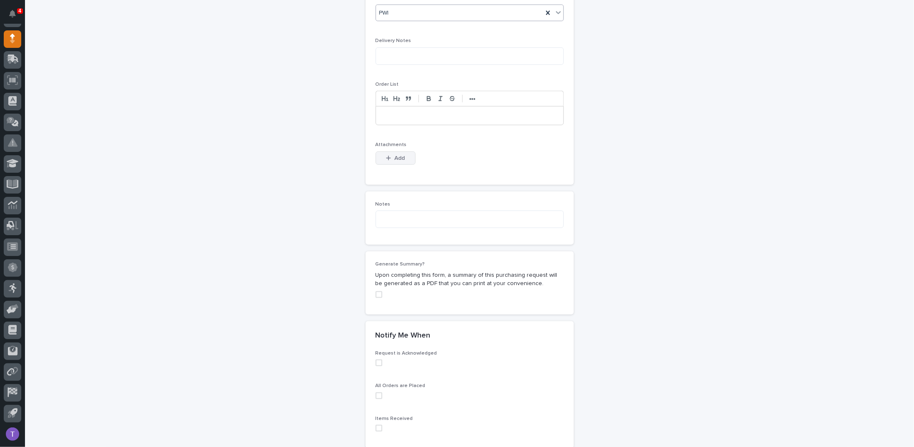
click at [394, 155] on span "Add" at bounding box center [399, 158] width 10 height 7
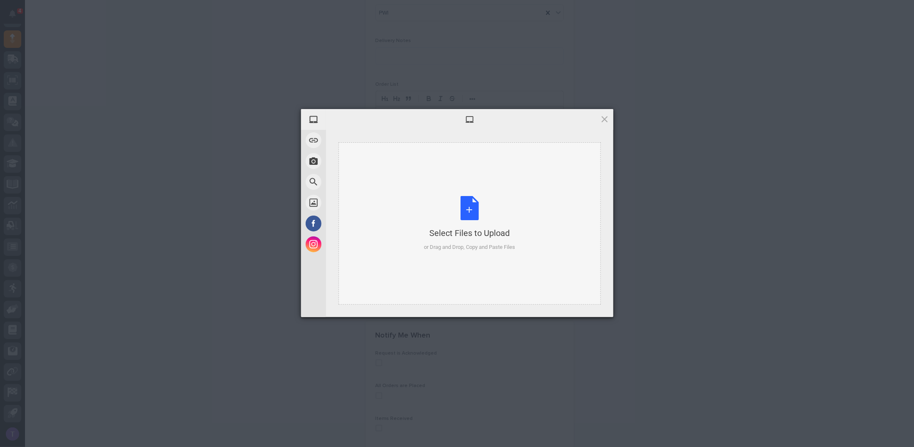
click at [466, 205] on div "Select Files to Upload or Drag and Drop, Copy and Paste Files" at bounding box center [469, 223] width 91 height 55
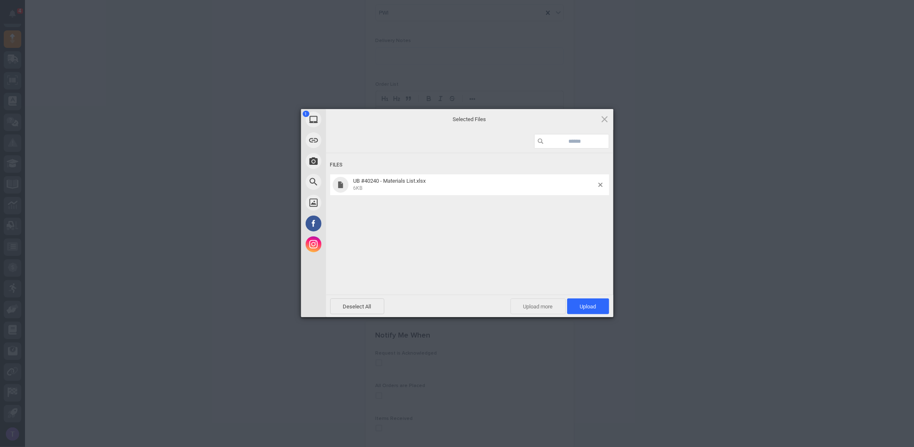
click at [536, 301] on span "Upload more" at bounding box center [538, 307] width 55 height 16
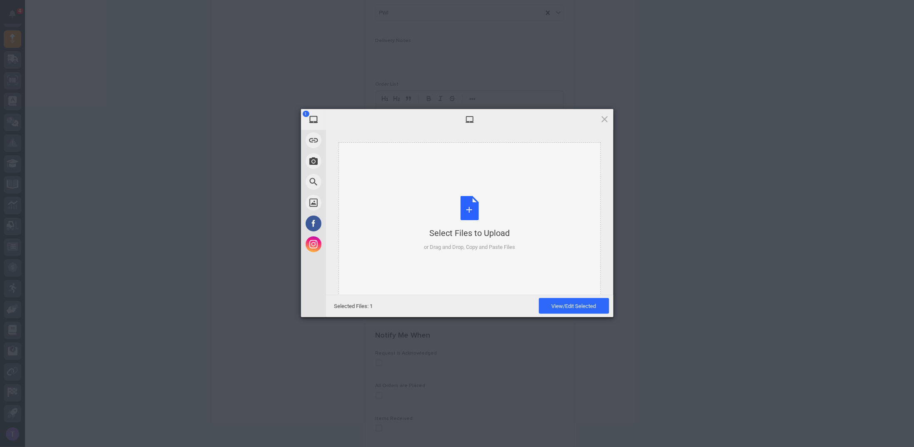
click at [468, 206] on div "Select Files to Upload or Drag and Drop, Copy and Paste Files" at bounding box center [469, 223] width 91 height 55
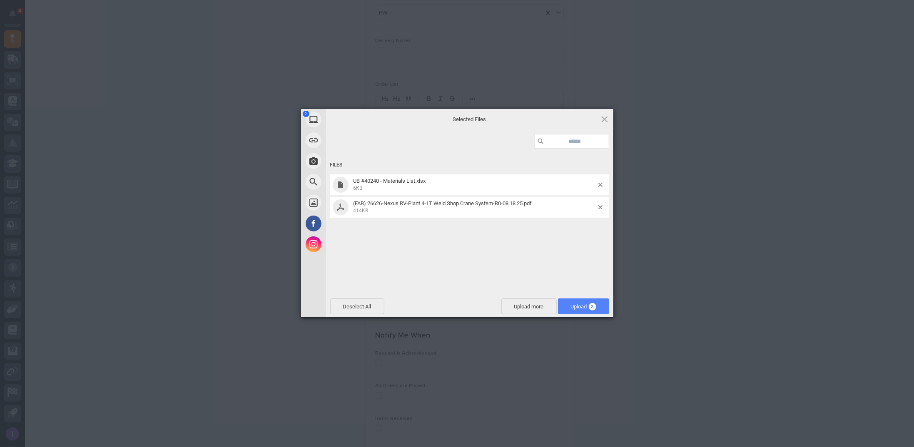
click at [574, 304] on span "Upload 2" at bounding box center [583, 307] width 25 height 6
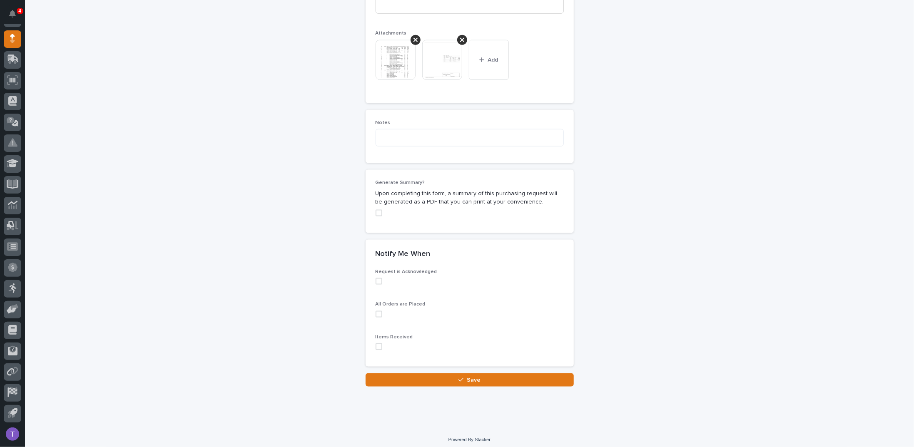
scroll to position [655, 0]
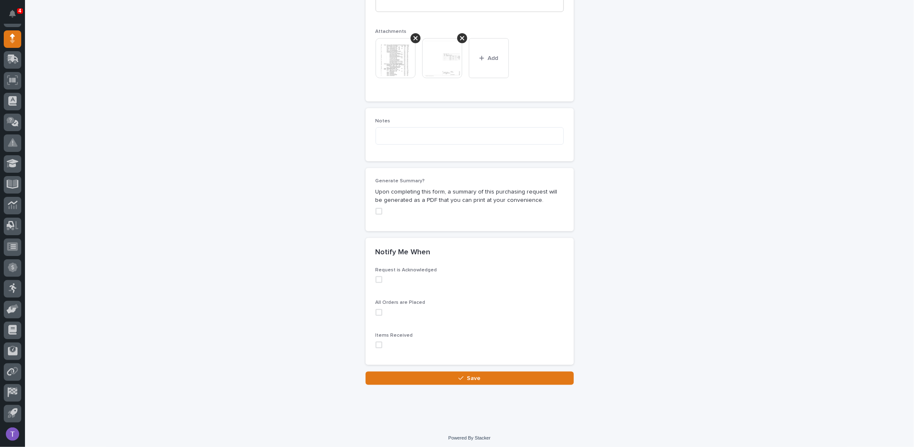
click at [376, 209] on span at bounding box center [379, 211] width 7 height 7
click at [469, 375] on span "Save" at bounding box center [474, 378] width 14 height 7
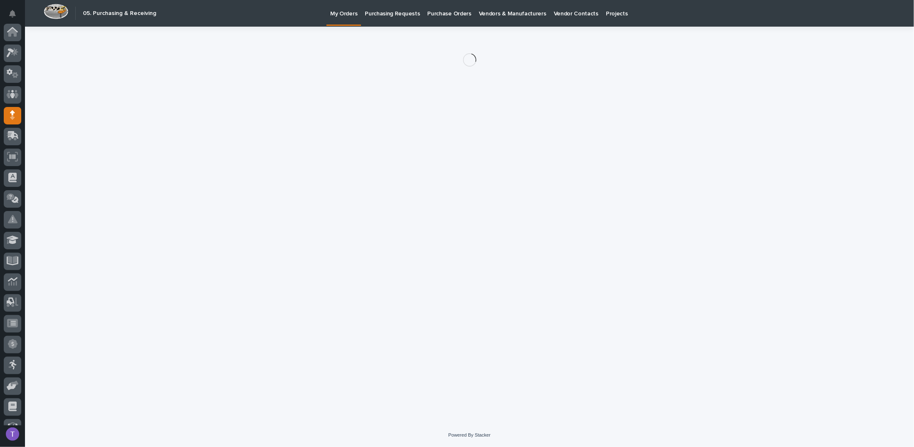
scroll to position [77, 0]
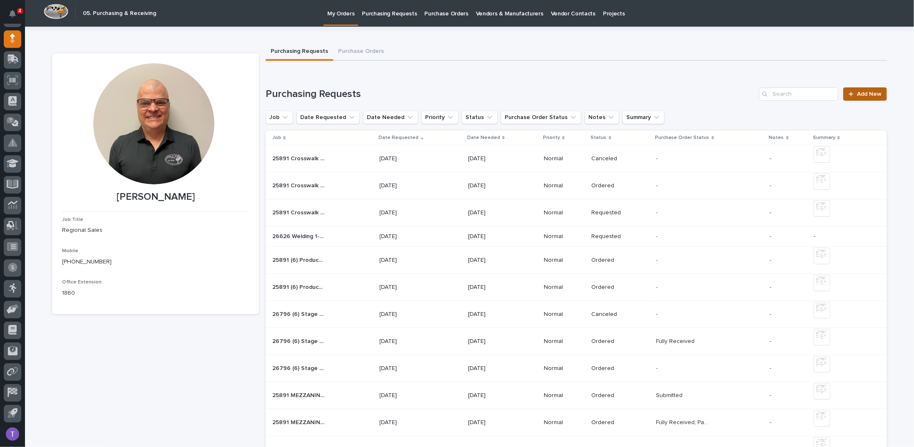
click at [860, 94] on span "Add New" at bounding box center [869, 94] width 25 height 6
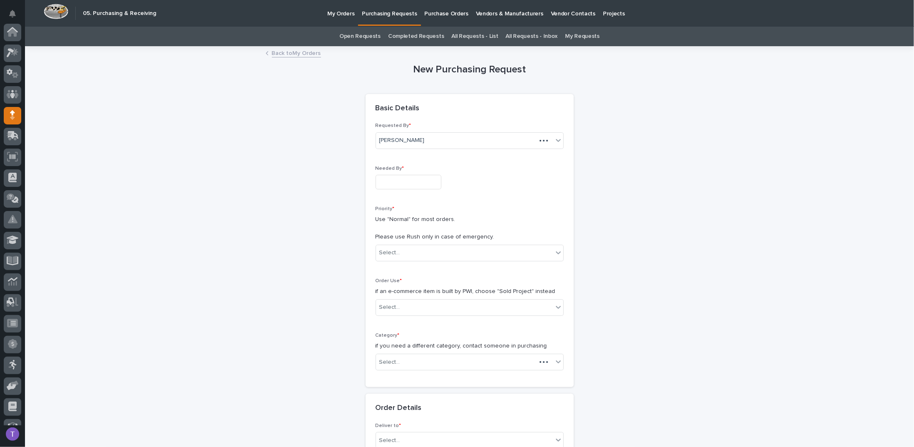
scroll to position [77, 0]
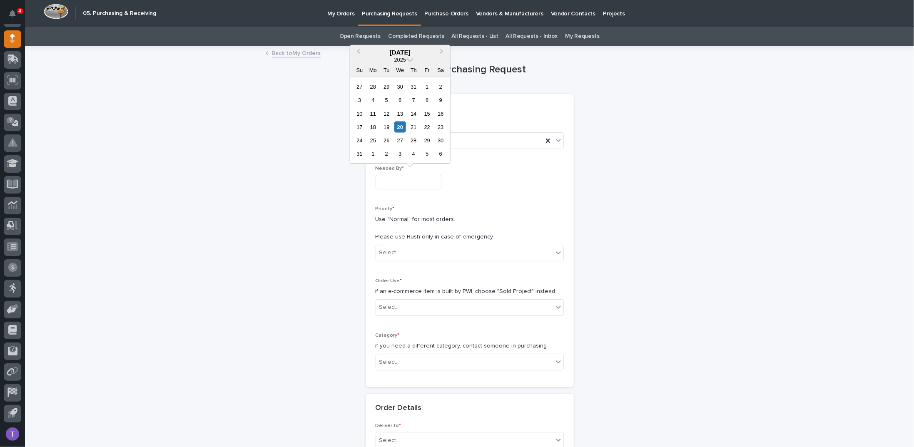
click at [384, 183] on input "text" at bounding box center [409, 182] width 66 height 15
click at [427, 125] on div "22" at bounding box center [426, 127] width 11 height 11
type input "**********"
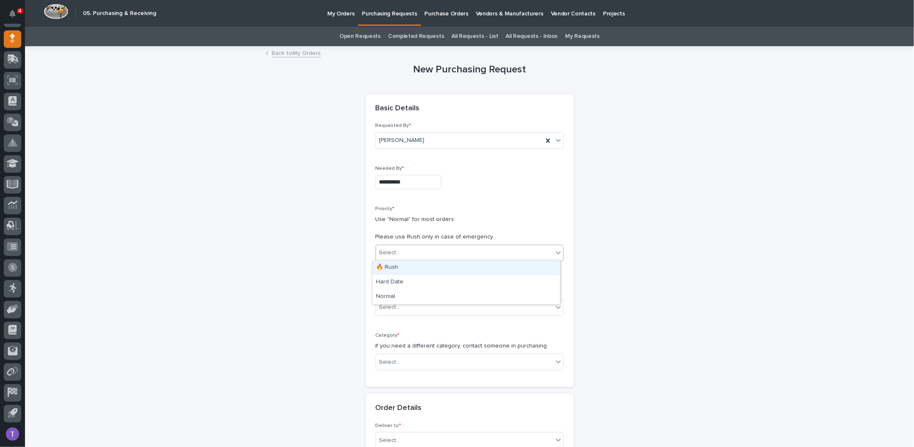
click at [384, 249] on div "Select..." at bounding box center [389, 253] width 21 height 9
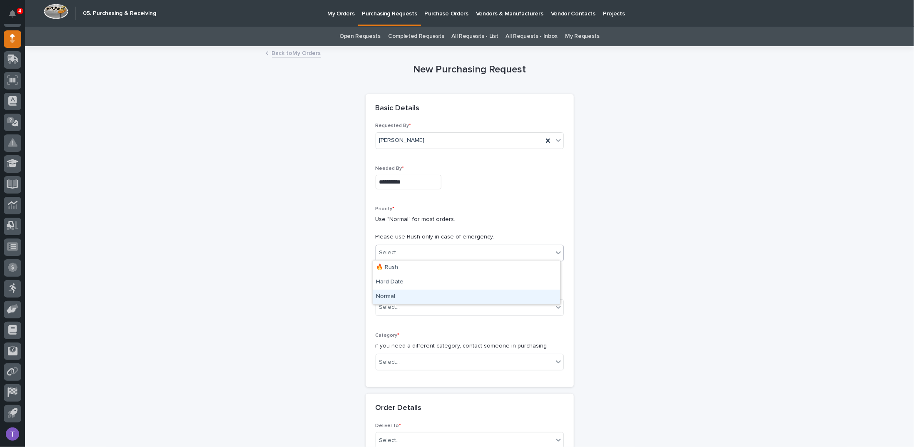
click at [387, 296] on div "Normal" at bounding box center [466, 297] width 187 height 15
click at [387, 304] on div "Select..." at bounding box center [389, 307] width 21 height 9
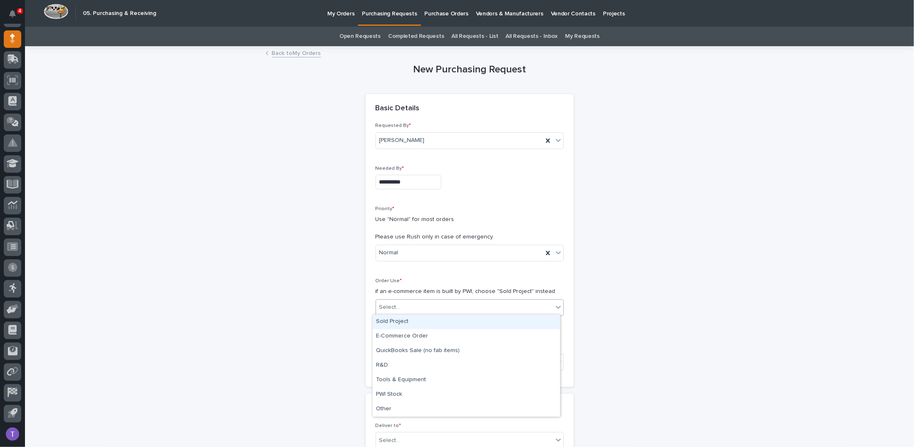
click at [384, 321] on div "Sold Project" at bounding box center [466, 322] width 187 height 15
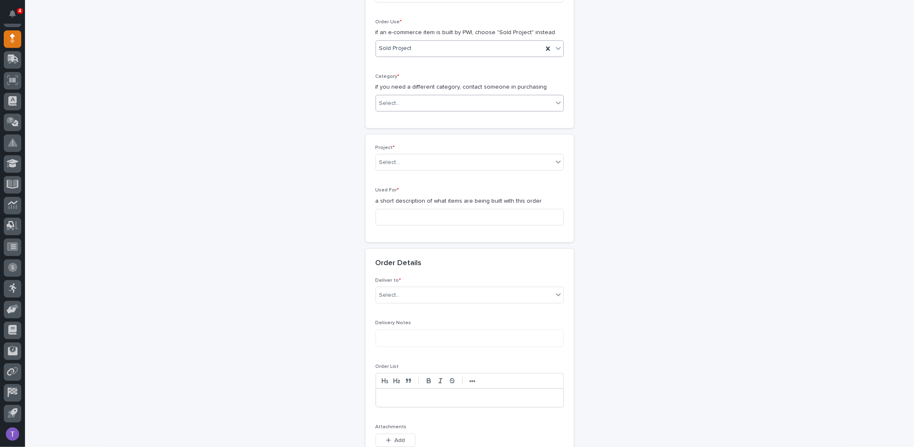
scroll to position [272, 0]
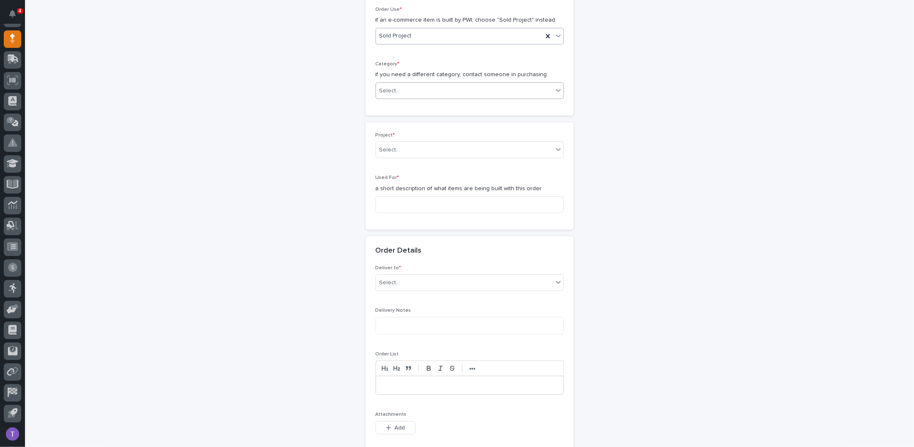
click at [408, 86] on div "Select..." at bounding box center [464, 91] width 177 height 14
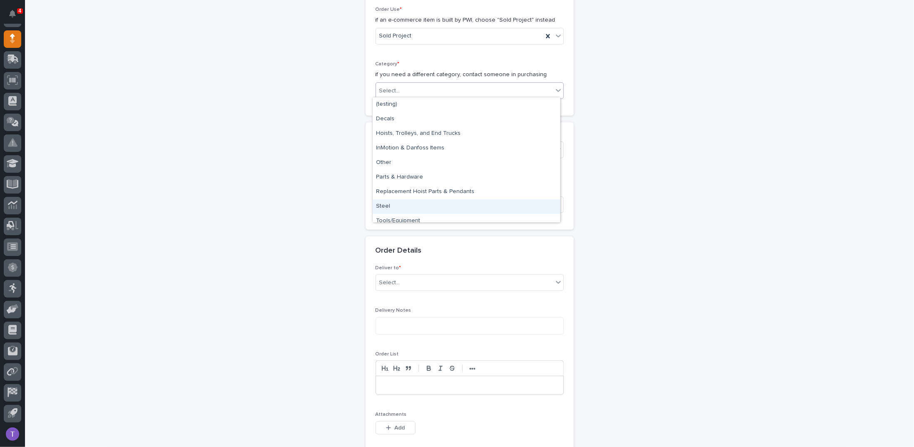
click at [383, 206] on div "Steel" at bounding box center [466, 207] width 187 height 15
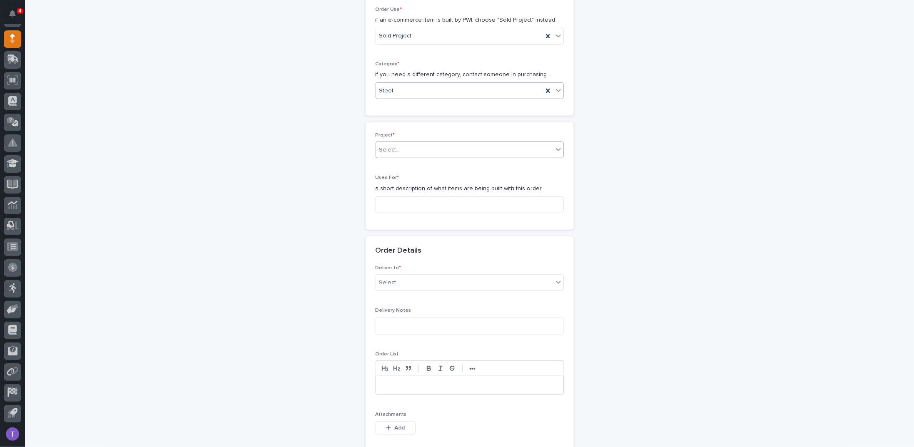
click at [385, 146] on div "Select..." at bounding box center [389, 150] width 21 height 9
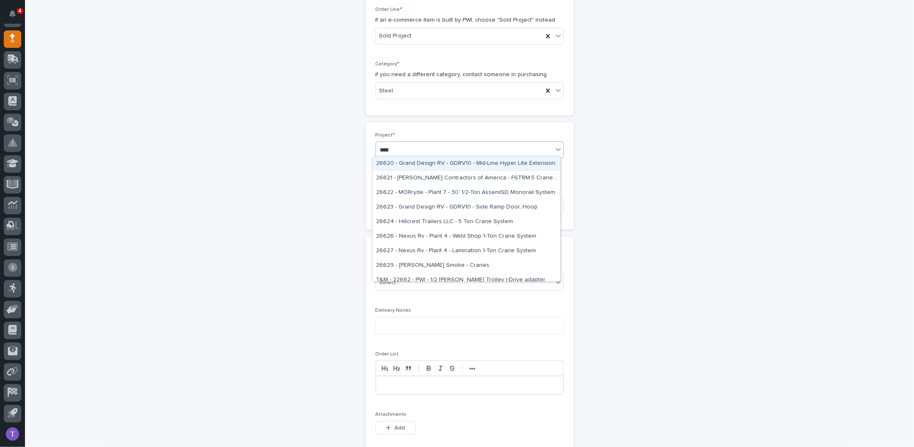
type input "*****"
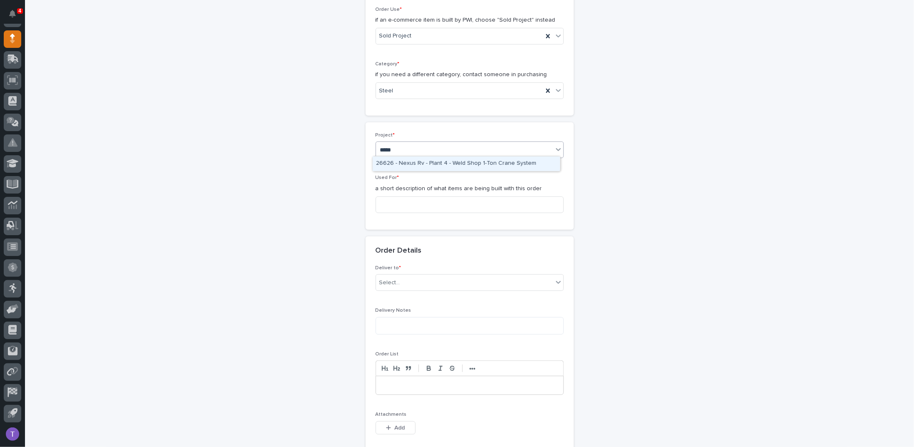
click at [402, 161] on div "26626 - Nexus Rv - Plant 4 - Weld Shop 1-Ton Crane System" at bounding box center [466, 164] width 187 height 15
click at [387, 200] on input at bounding box center [470, 205] width 188 height 17
paste input "Welding 1-Ton Crane System"
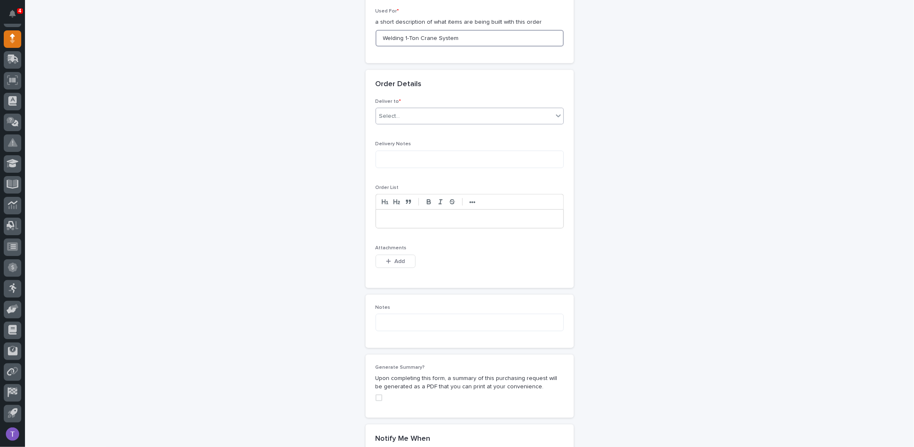
scroll to position [521, 0]
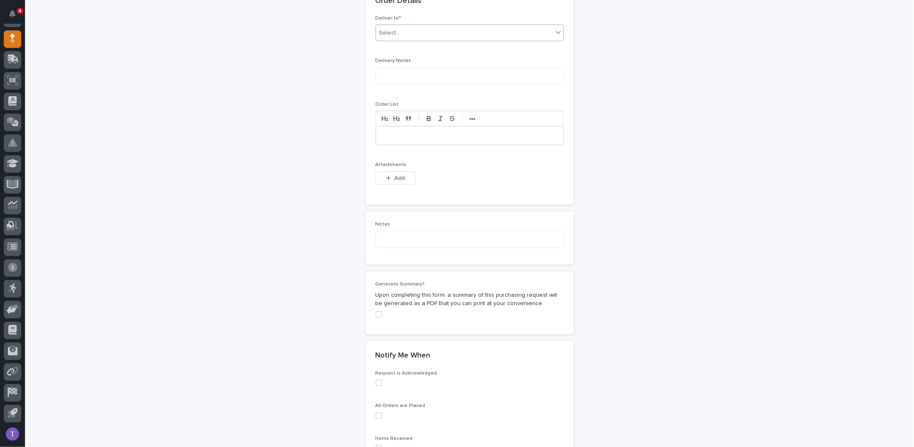
type input "Welding 1-Ton Crane System"
click at [387, 30] on div "Select..." at bounding box center [389, 33] width 21 height 9
click at [382, 45] on div "PWI" at bounding box center [466, 46] width 187 height 15
click at [394, 175] on span "Add" at bounding box center [399, 178] width 10 height 7
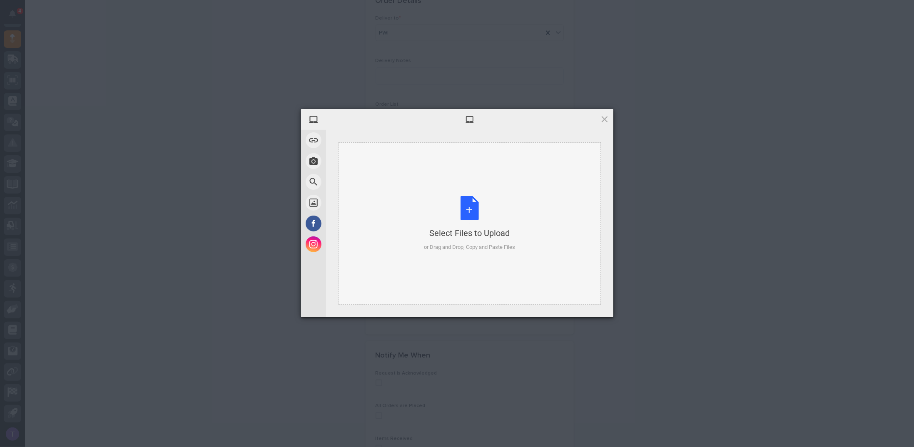
click at [471, 207] on div "Select Files to Upload or Drag and Drop, Copy and Paste Files" at bounding box center [469, 223] width 91 height 55
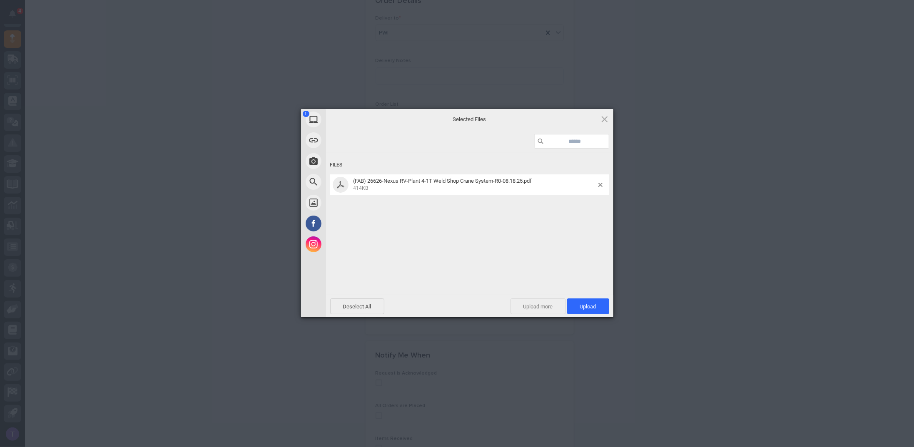
click at [530, 308] on span "Upload more" at bounding box center [538, 307] width 55 height 16
click at [468, 203] on div "Select Files to Upload or Drag and Drop, Copy and Paste Files" at bounding box center [469, 223] width 91 height 55
click at [581, 304] on span "Upload 2" at bounding box center [583, 307] width 25 height 6
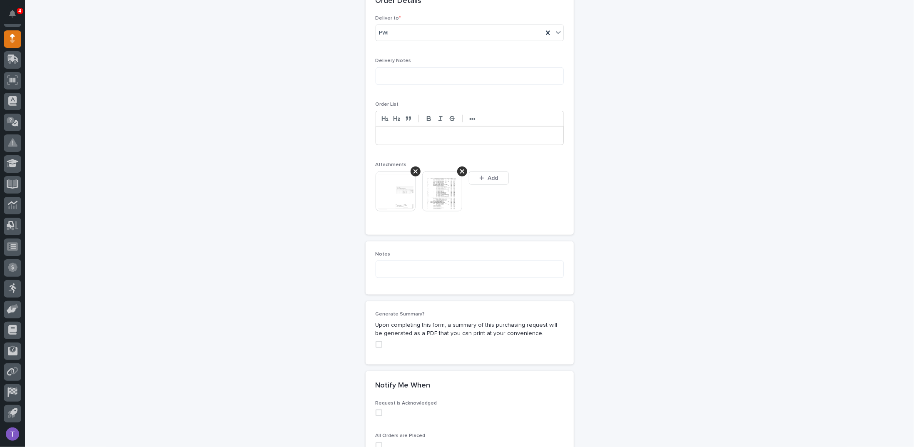
scroll to position [536, 0]
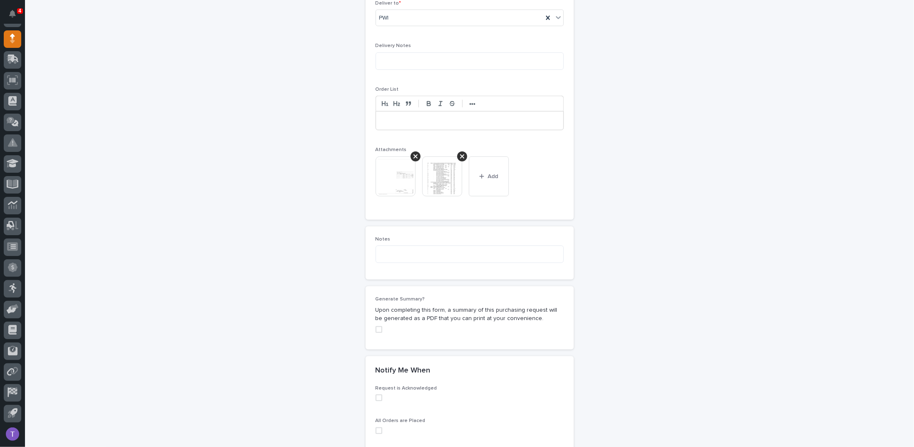
click at [377, 327] on span at bounding box center [379, 330] width 7 height 7
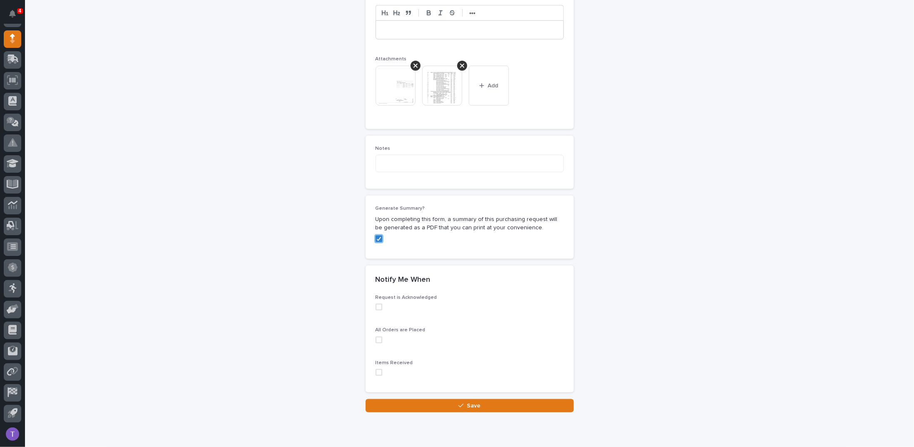
scroll to position [655, 0]
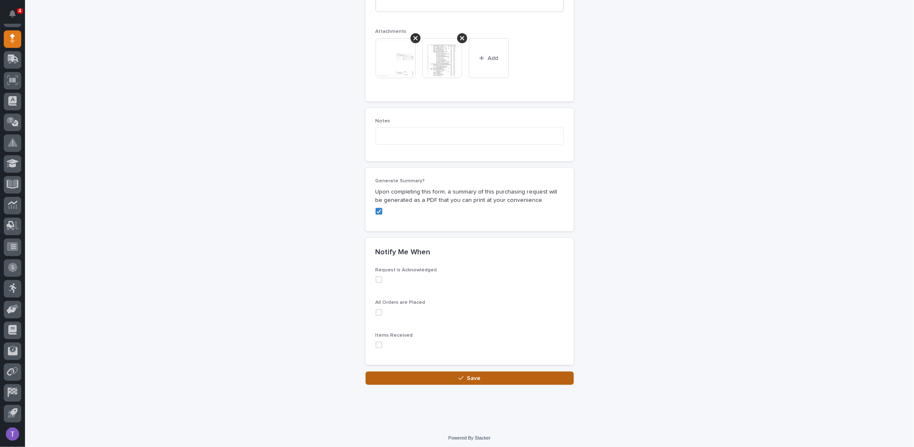
click at [461, 376] on div "button" at bounding box center [463, 379] width 8 height 6
